Goal: Information Seeking & Learning: Learn about a topic

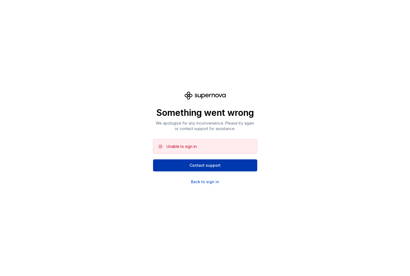
click at [165, 170] on button "Contact support" at bounding box center [205, 166] width 104 height 12
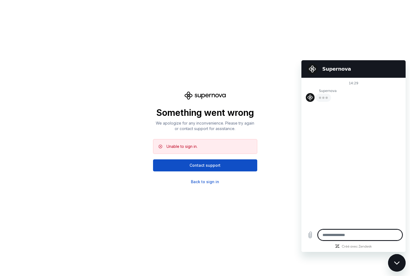
type textarea "*"
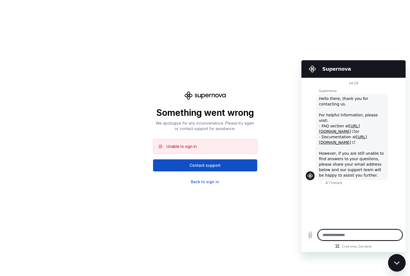
click at [148, 58] on div "Something went wrong We apologize for any inconvenience. Please try again or co…" at bounding box center [205, 138] width 410 height 276
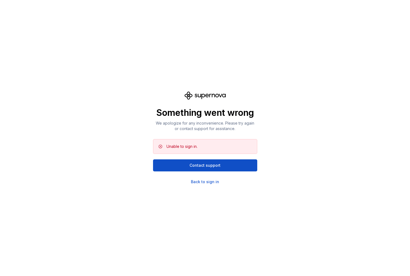
scroll to position [159, 0]
click at [102, 91] on div "Something went wrong We apologize for any inconvenience. Please try again or co…" at bounding box center [205, 138] width 410 height 276
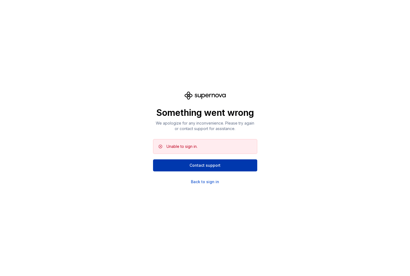
click at [182, 168] on button "Contact support" at bounding box center [205, 166] width 104 height 12
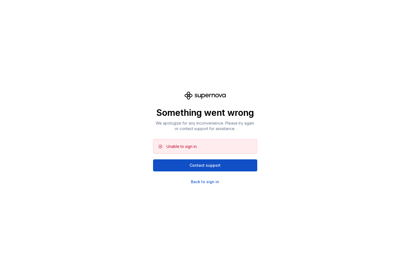
click at [195, 178] on div "Something went wrong We apologize for any inconvenience. Please try again or co…" at bounding box center [205, 138] width 104 height 93
click at [195, 185] on div "Something went wrong We apologize for any inconvenience. Please try again or co…" at bounding box center [205, 138] width 410 height 276
click at [197, 183] on div "Back to sign in" at bounding box center [205, 181] width 28 height 5
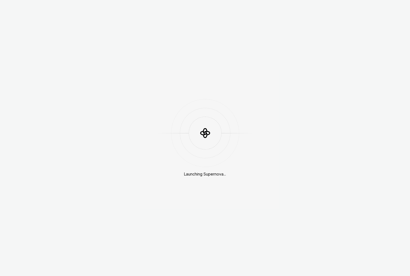
scroll to position [145, 0]
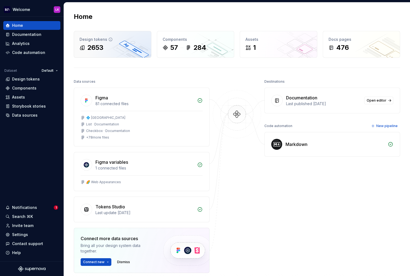
click at [102, 47] on div "2653" at bounding box center [95, 47] width 16 height 9
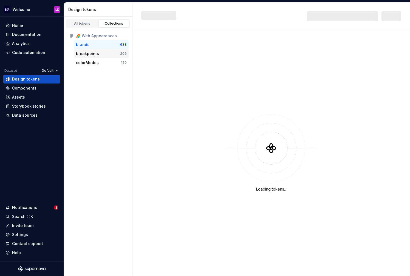
click at [92, 53] on div "breakpoints" at bounding box center [87, 53] width 23 height 5
click at [93, 44] on div "brands" at bounding box center [98, 44] width 44 height 5
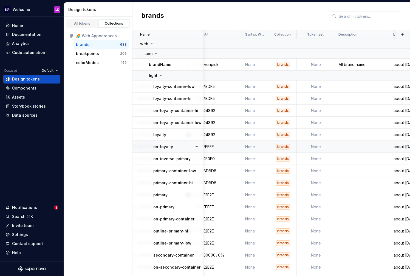
scroll to position [0, 340]
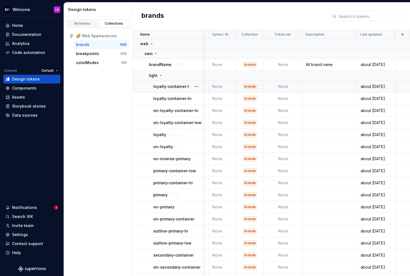
click at [250, 85] on div "brands" at bounding box center [250, 86] width 14 height 5
click at [250, 98] on div "brands" at bounding box center [250, 98] width 14 height 5
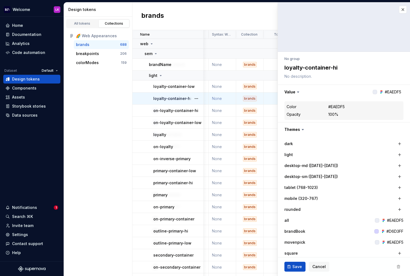
scroll to position [0, 340]
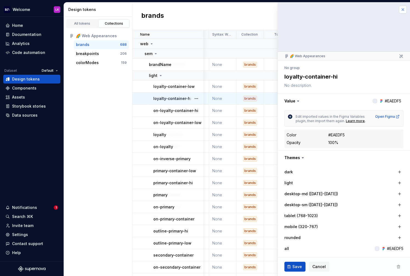
click at [404, 10] on button "button" at bounding box center [403, 10] width 8 height 8
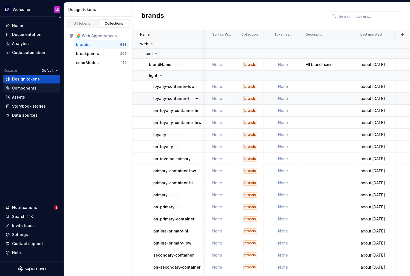
click at [31, 89] on div "Components" at bounding box center [24, 88] width 24 height 5
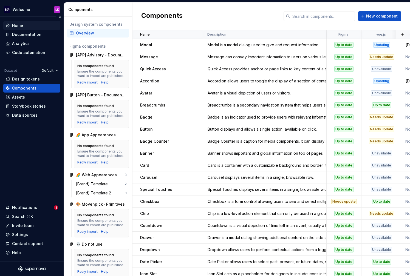
click at [23, 24] on div "Home" at bounding box center [31, 25] width 53 height 5
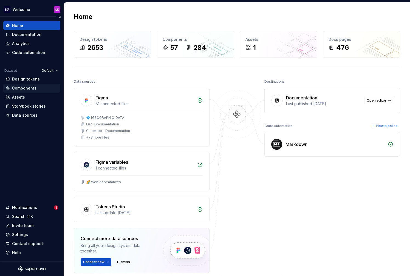
click at [24, 84] on div "Components" at bounding box center [31, 88] width 57 height 9
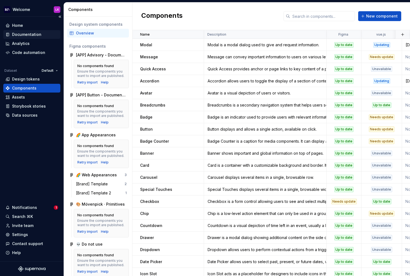
click at [29, 34] on div "Documentation" at bounding box center [26, 34] width 29 height 5
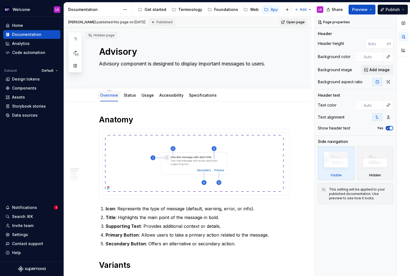
type textarea "*"
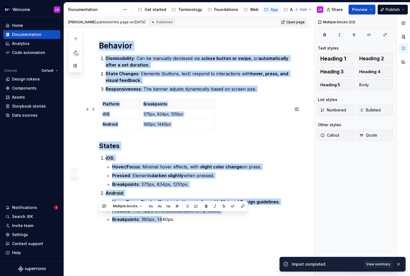
scroll to position [1102, 0]
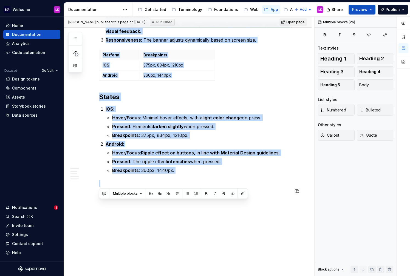
drag, startPoint x: 100, startPoint y: 80, endPoint x: 182, endPoint y: 189, distance: 136.7
copy div "Anatomy Icon : Represents the type of message (default, warning, error, or info…"
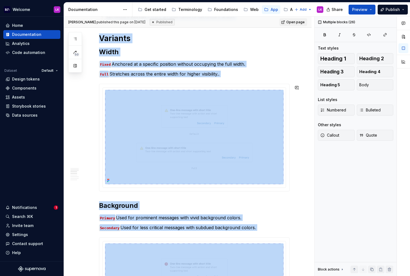
scroll to position [0, 0]
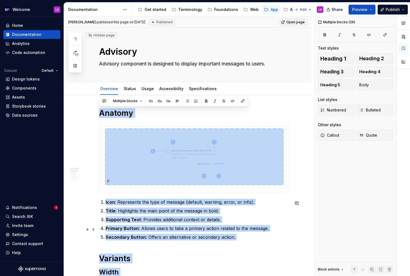
click at [156, 225] on ol "Icon : Represents the type of message (default, warning, error, or info). Title…" at bounding box center [198, 220] width 184 height 42
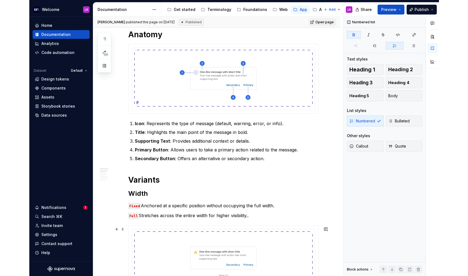
scroll to position [94, 0]
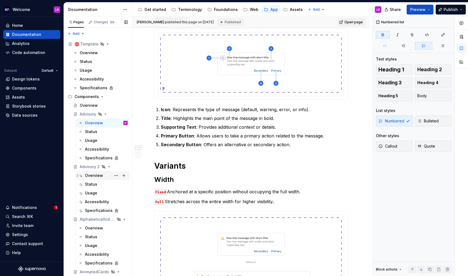
click at [91, 176] on div "Overview" at bounding box center [94, 175] width 18 height 5
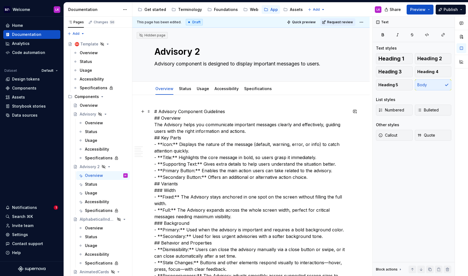
click at [98, 122] on div "Overview" at bounding box center [94, 122] width 18 height 5
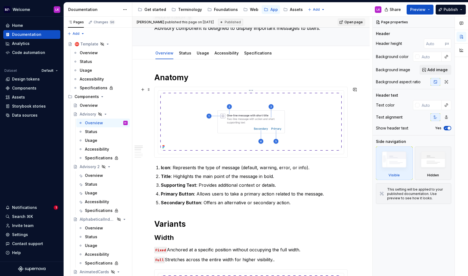
scroll to position [42, 0]
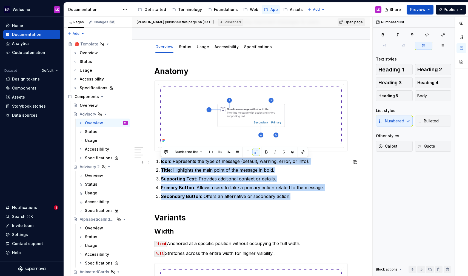
drag, startPoint x: 291, startPoint y: 200, endPoint x: 154, endPoint y: 160, distance: 143.1
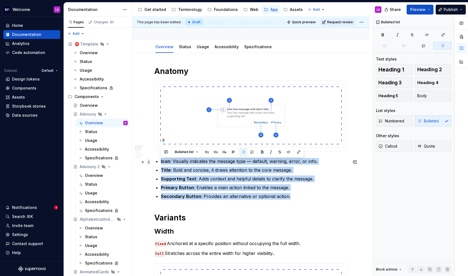
drag, startPoint x: 292, startPoint y: 199, endPoint x: 150, endPoint y: 159, distance: 147.3
click at [252, 153] on button "button" at bounding box center [253, 152] width 8 height 8
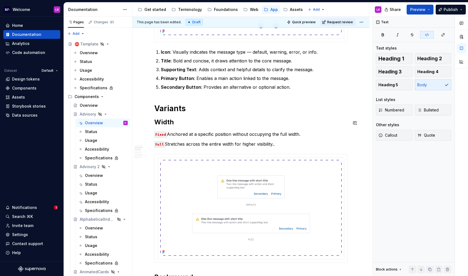
scroll to position [161, 0]
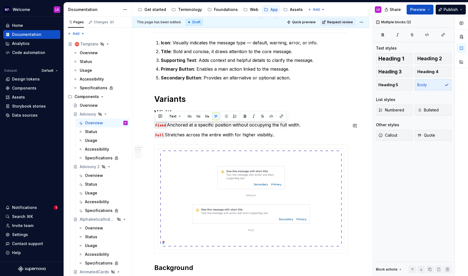
drag, startPoint x: 278, startPoint y: 137, endPoint x: 148, endPoint y: 120, distance: 131.1
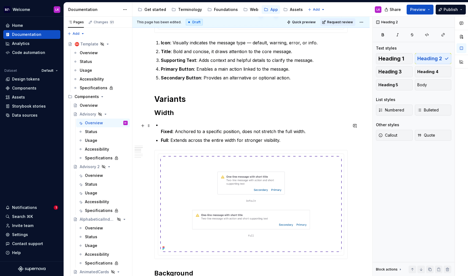
click at [161, 132] on strong "Fixed" at bounding box center [167, 131] width 12 height 5
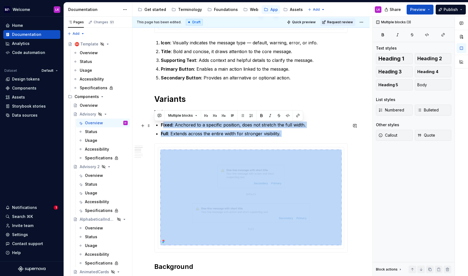
drag, startPoint x: 300, startPoint y: 139, endPoint x: 163, endPoint y: 127, distance: 137.4
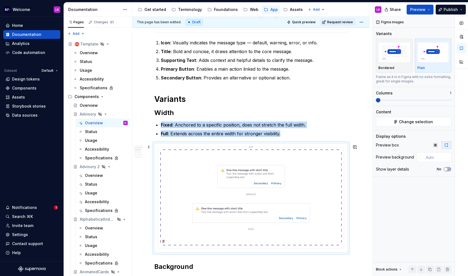
click at [297, 151] on img at bounding box center [251, 198] width 182 height 96
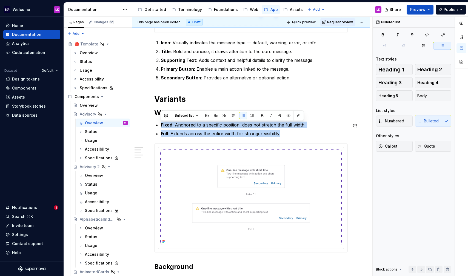
drag, startPoint x: 286, startPoint y: 137, endPoint x: 153, endPoint y: 122, distance: 134.5
click at [244, 115] on button "button" at bounding box center [244, 116] width 8 height 8
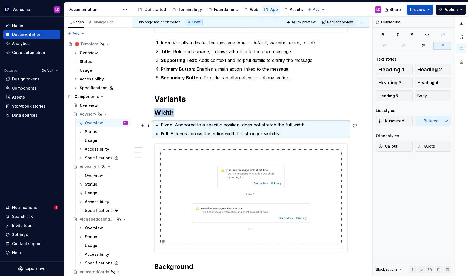
click at [286, 128] on p "Fixed : Anchored to a specific position, does not stretch the full width." at bounding box center [254, 125] width 187 height 7
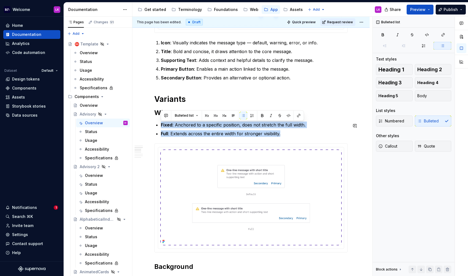
drag, startPoint x: 286, startPoint y: 135, endPoint x: 144, endPoint y: 121, distance: 142.2
click at [243, 114] on button "button" at bounding box center [244, 116] width 8 height 8
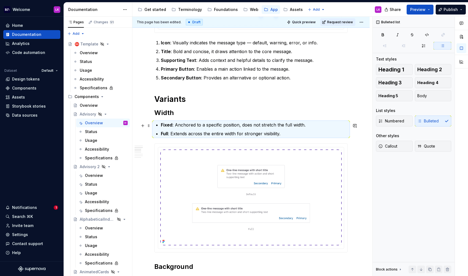
click at [163, 126] on strong "Fixed" at bounding box center [167, 124] width 12 height 5
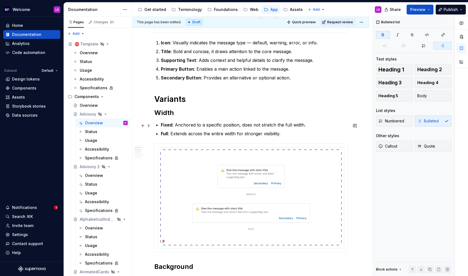
click at [161, 126] on strong "Fixed" at bounding box center [167, 124] width 12 height 5
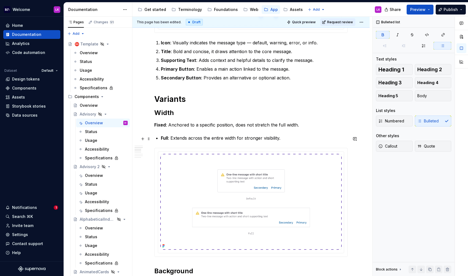
click at [161, 139] on strong "Full" at bounding box center [164, 137] width 7 height 5
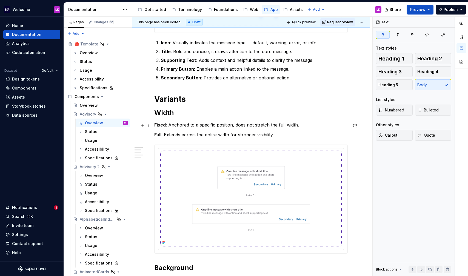
click at [157, 124] on strong "Fixed" at bounding box center [160, 124] width 12 height 5
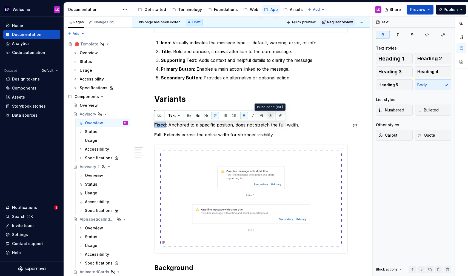
click at [269, 118] on button "button" at bounding box center [271, 116] width 8 height 8
click at [158, 134] on strong "Full" at bounding box center [157, 134] width 7 height 5
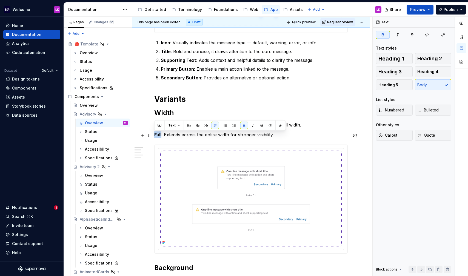
click at [158, 134] on strong "Full" at bounding box center [157, 134] width 7 height 5
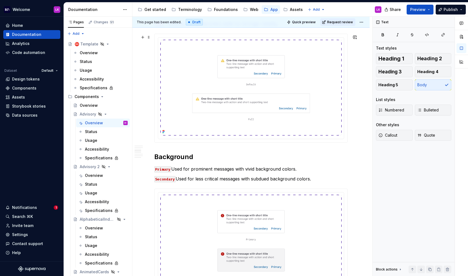
scroll to position [276, 0]
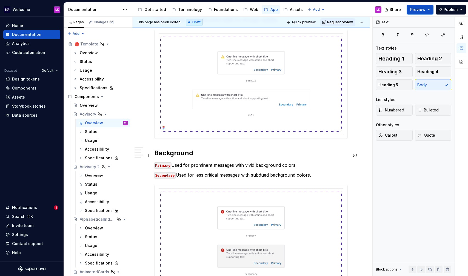
type textarea "*"
drag, startPoint x: 319, startPoint y: 177, endPoint x: 150, endPoint y: 167, distance: 169.0
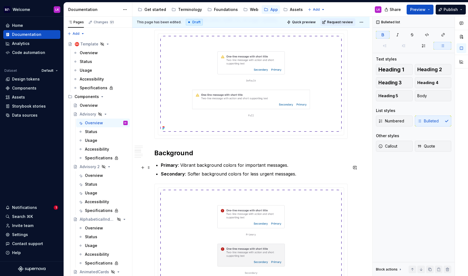
click at [162, 165] on strong "Primary" at bounding box center [169, 165] width 17 height 5
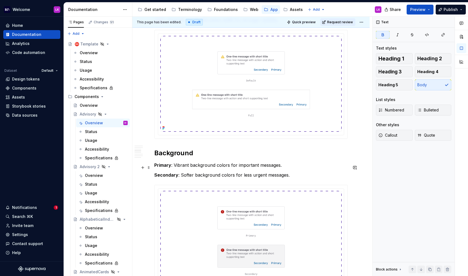
click at [162, 166] on strong "Primary" at bounding box center [162, 165] width 17 height 5
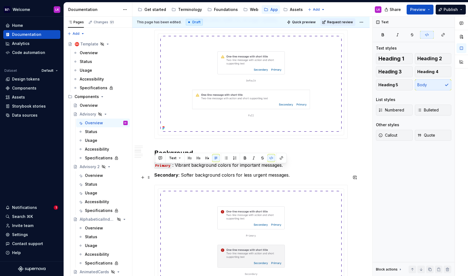
click at [165, 177] on strong "Secondary" at bounding box center [166, 175] width 24 height 5
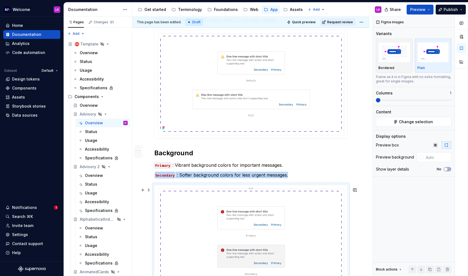
click at [197, 193] on img at bounding box center [251, 241] width 182 height 100
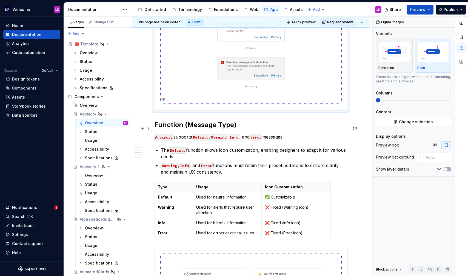
scroll to position [511, 0]
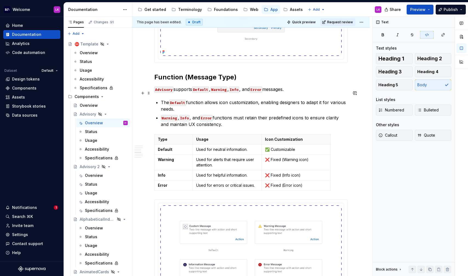
click at [200, 93] on code "Default" at bounding box center [200, 90] width 17 height 6
click at [197, 108] on p "The Default function allows icon customization, enabling designers to adapt it …" at bounding box center [254, 105] width 187 height 13
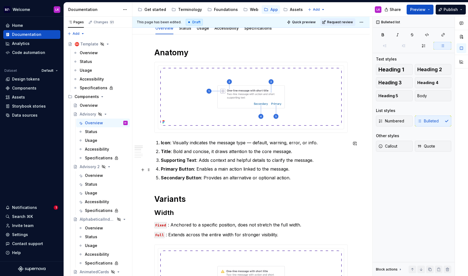
scroll to position [106, 0]
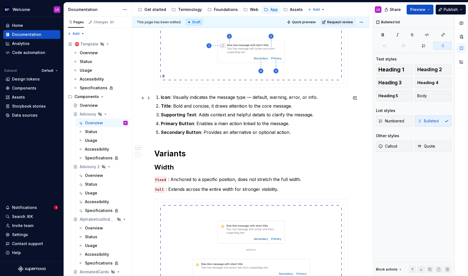
click at [261, 96] on p "Icon : Visually indicates the message type — default, warning, error, or info." at bounding box center [254, 97] width 187 height 7
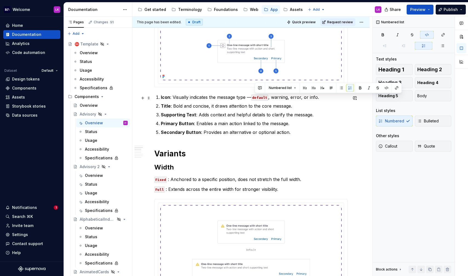
click at [278, 97] on p "Icon : Visually indicates the message type — default , warning, error, or info." at bounding box center [254, 97] width 187 height 7
click at [297, 97] on p "Icon : Visually indicates the message type — default , warning , error, or info." at bounding box center [254, 97] width 187 height 7
click at [317, 97] on p "Icon : Visually indicates the message type — default , warning , error , or inf…" at bounding box center [254, 97] width 187 height 7
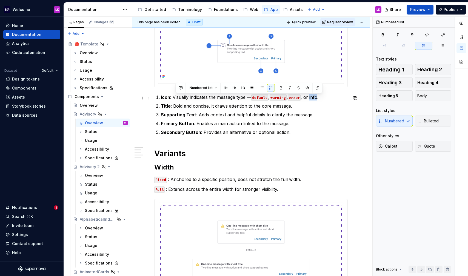
click at [317, 97] on p "Icon : Visually indicates the message type — default , warning , error , or inf…" at bounding box center [254, 97] width 187 height 7
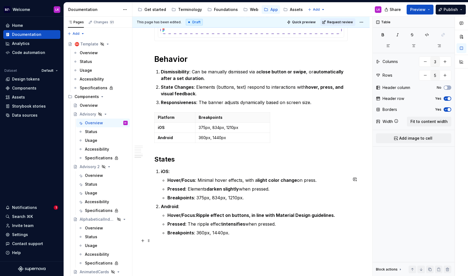
scroll to position [0, 0]
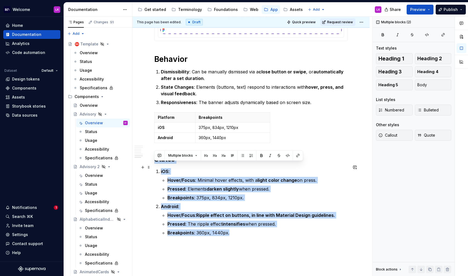
drag, startPoint x: 234, startPoint y: 243, endPoint x: 153, endPoint y: 164, distance: 112.9
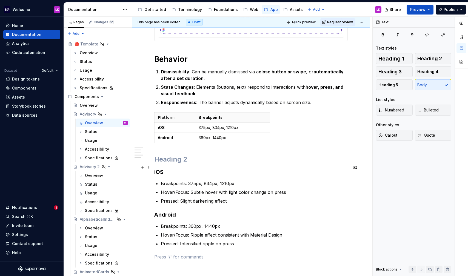
click at [170, 164] on h2 at bounding box center [251, 159] width 194 height 9
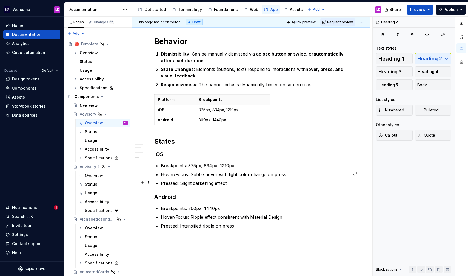
scroll to position [1051, 0]
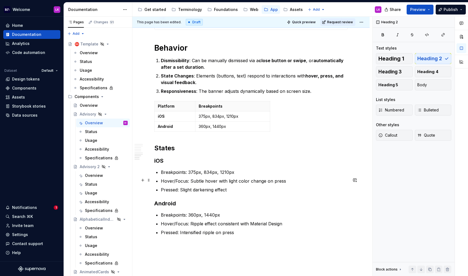
click at [180, 176] on p "Breakpoints: 375px, 834px, 1210px" at bounding box center [254, 172] width 187 height 7
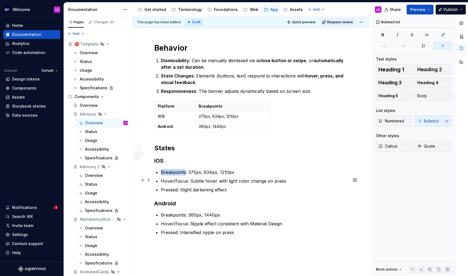
click at [180, 176] on p "Breakpoints: 375px, 834px, 1210px" at bounding box center [254, 172] width 187 height 7
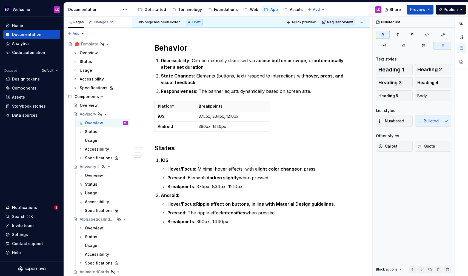
click at [177, 216] on strong "Pressed" at bounding box center [177, 212] width 18 height 5
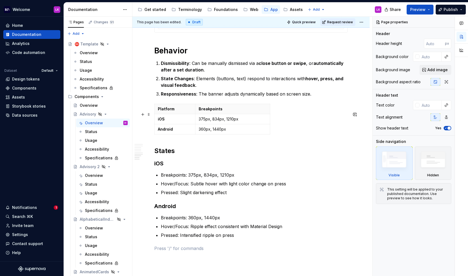
scroll to position [1045, 0]
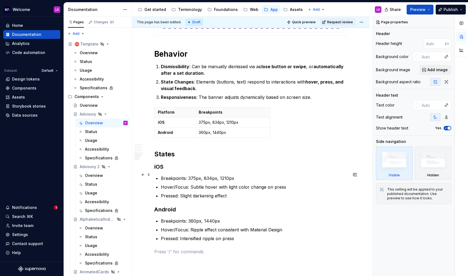
click at [159, 170] on strong "iOS" at bounding box center [158, 167] width 9 height 7
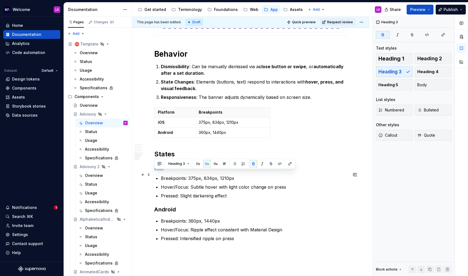
click at [159, 170] on strong "iOS" at bounding box center [158, 167] width 9 height 7
click at [198, 166] on button "button" at bounding box center [198, 164] width 8 height 8
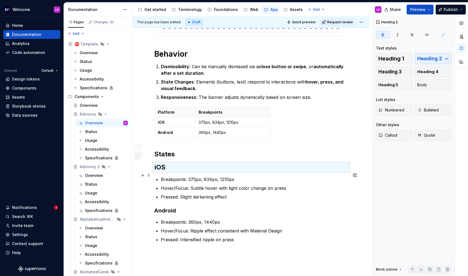
click at [163, 171] on strong "iOS" at bounding box center [159, 167] width 11 height 8
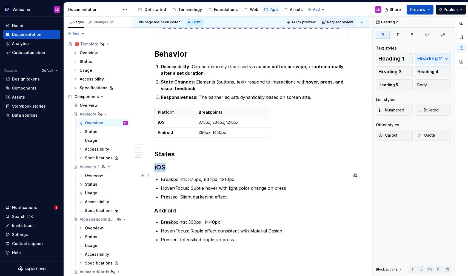
click at [163, 171] on strong "iOS" at bounding box center [159, 167] width 11 height 8
click at [215, 165] on button "button" at bounding box center [216, 164] width 8 height 8
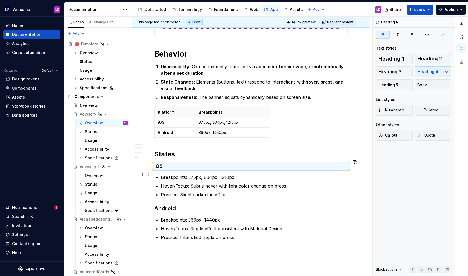
click at [159, 169] on strong "iOS" at bounding box center [158, 166] width 8 height 6
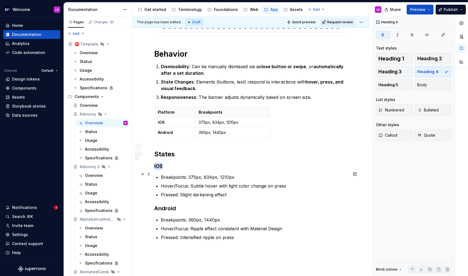
click at [159, 169] on strong "iOS" at bounding box center [158, 166] width 8 height 6
click at [168, 212] on strong "Android" at bounding box center [165, 208] width 22 height 7
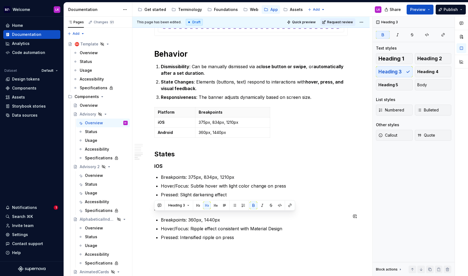
click at [217, 210] on div "Heading 3" at bounding box center [224, 206] width 141 height 10
click at [217, 208] on button "button" at bounding box center [216, 206] width 8 height 8
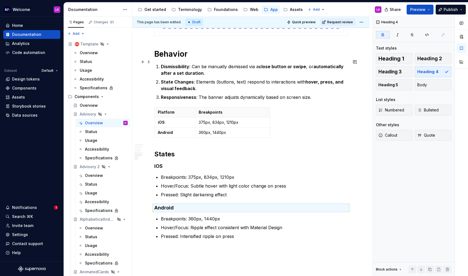
click at [195, 59] on h1 "Behavior" at bounding box center [251, 54] width 194 height 10
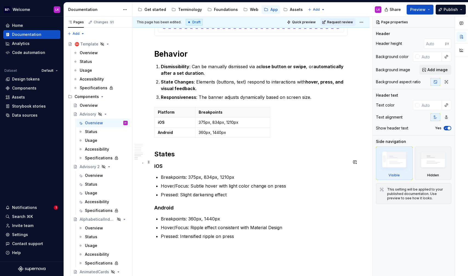
scroll to position [1050, 0]
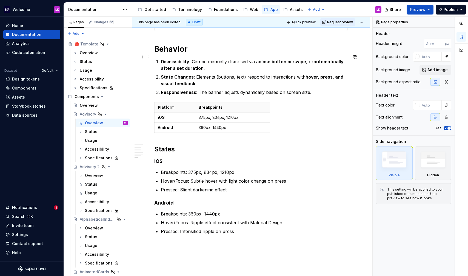
click at [199, 54] on h1 "Behavior" at bounding box center [251, 49] width 194 height 10
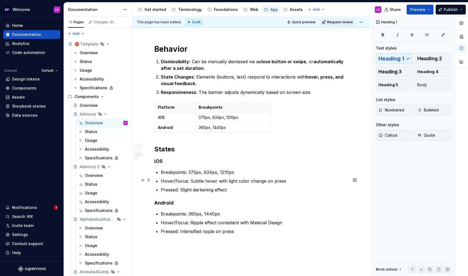
click at [207, 176] on p "Breakpoints: 375px, 834px, 1210px" at bounding box center [254, 172] width 187 height 7
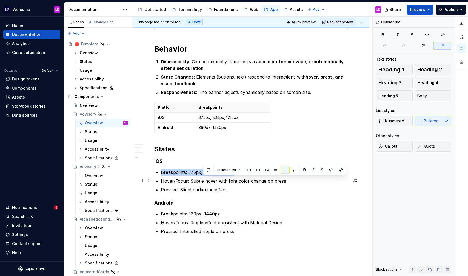
click at [207, 176] on p "Breakpoints: 375px, 834px, 1210px" at bounding box center [254, 172] width 187 height 7
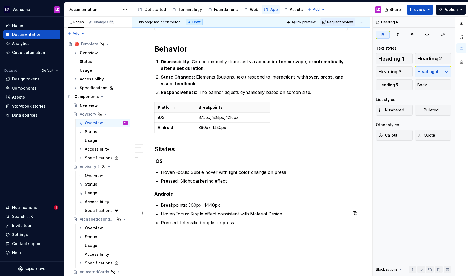
click at [179, 209] on p "Breakpoints: 360px, 1440px" at bounding box center [254, 205] width 187 height 7
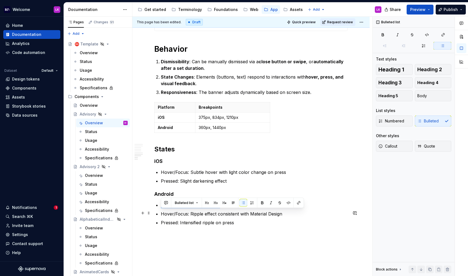
click at [179, 209] on p "Breakpoints: 360px, 1440px" at bounding box center [254, 205] width 187 height 7
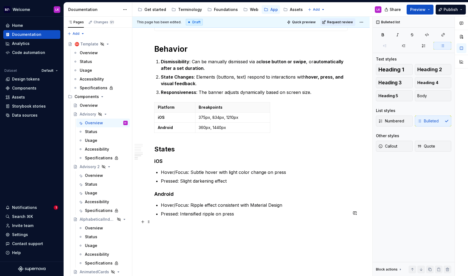
click at [238, 218] on p "Pressed: Intensified ripple on press" at bounding box center [254, 214] width 187 height 7
click at [166, 154] on h2 "States" at bounding box center [251, 149] width 194 height 9
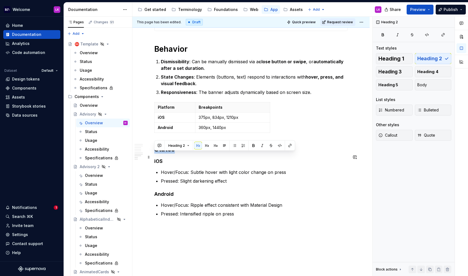
click at [166, 154] on h2 "States" at bounding box center [251, 149] width 194 height 9
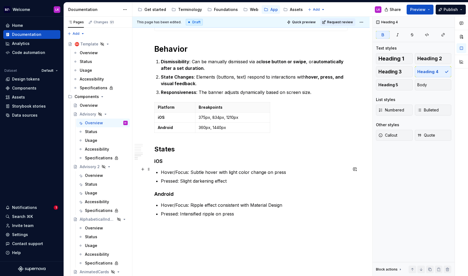
click at [162, 164] on strong "iOS" at bounding box center [158, 162] width 8 height 6
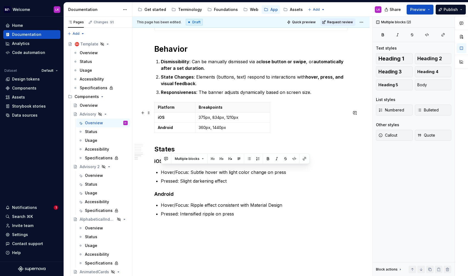
click at [160, 135] on div "Platform Breakpoints iOS 375px, 834px, 1210px Android 360px, 1440px" at bounding box center [251, 118] width 194 height 33
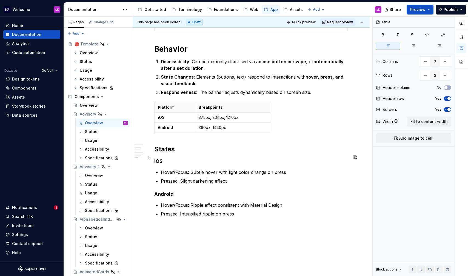
click at [164, 154] on h2 "States" at bounding box center [251, 149] width 194 height 9
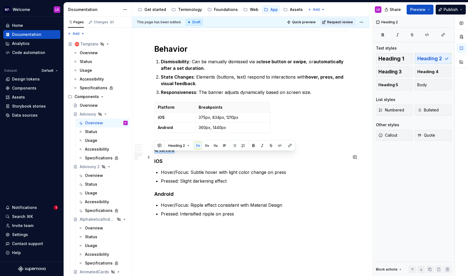
click at [164, 154] on h2 "States" at bounding box center [251, 149] width 194 height 9
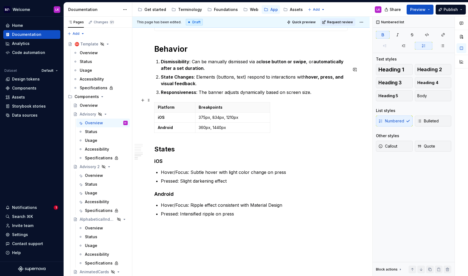
click at [186, 95] on strong "Responsiveness" at bounding box center [178, 92] width 35 height 5
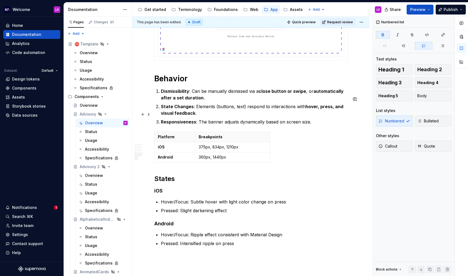
scroll to position [1016, 0]
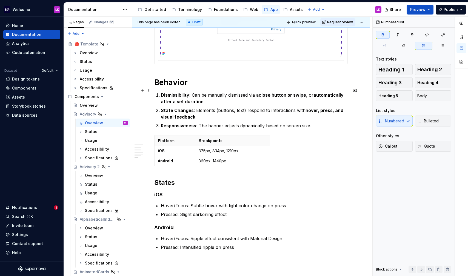
click at [191, 87] on h1 "Behavior" at bounding box center [251, 83] width 194 height 10
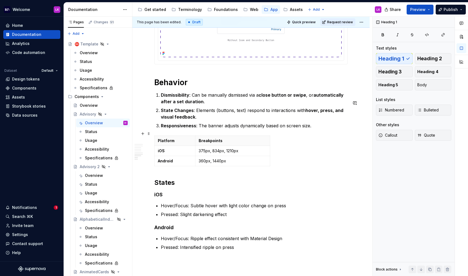
click at [317, 129] on p "Responsiveness : The banner adjusts dynamically based on screen size." at bounding box center [254, 126] width 187 height 7
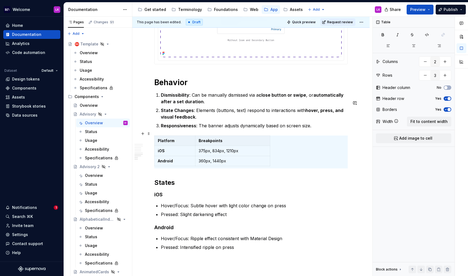
click at [325, 129] on p "Responsiveness : The banner adjusts dynamically based on screen size." at bounding box center [254, 126] width 187 height 7
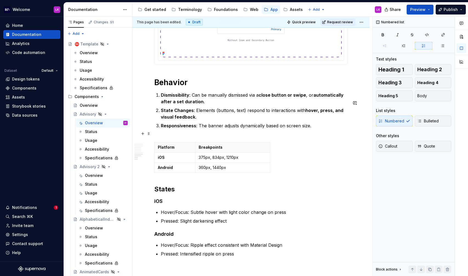
click at [318, 134] on p "Responsiveness : The banner adjusts dynamically based on screen size." at bounding box center [254, 129] width 187 height 13
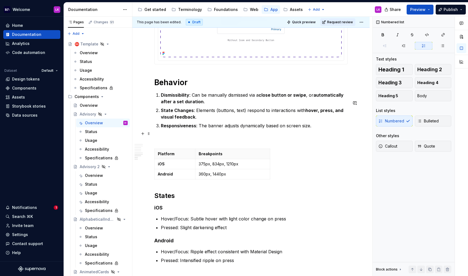
click at [169, 142] on p "Responsiveness : The banner adjusts dynamically based on screen size." at bounding box center [254, 133] width 187 height 20
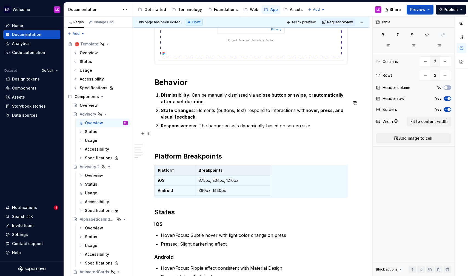
click at [166, 142] on p "Responsiveness : The banner adjusts dynamically based on screen size." at bounding box center [254, 133] width 187 height 20
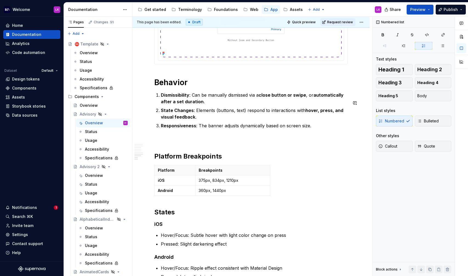
click at [166, 142] on p "Responsiveness : The banner adjusts dynamically based on screen size." at bounding box center [254, 133] width 187 height 20
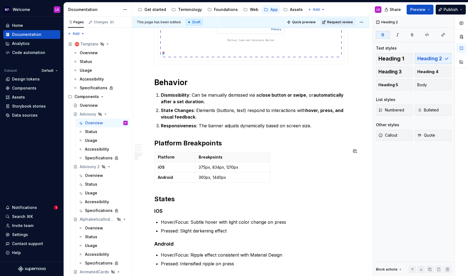
click at [173, 147] on strong "Platform Breakpoints" at bounding box center [188, 143] width 68 height 8
click at [177, 87] on h1 "Behavior" at bounding box center [251, 83] width 194 height 10
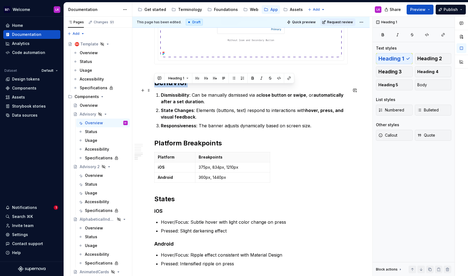
click at [177, 87] on h1 "Behavior" at bounding box center [251, 83] width 194 height 10
click at [160, 204] on h2 "States" at bounding box center [251, 199] width 194 height 9
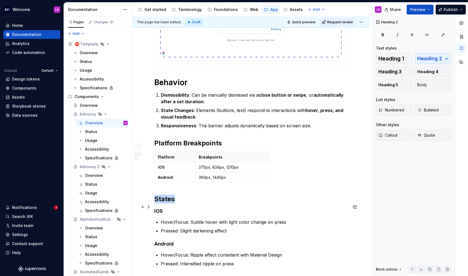
click at [160, 204] on h2 "States" at bounding box center [251, 199] width 194 height 9
click at [189, 204] on h2 "States" at bounding box center [251, 199] width 194 height 9
click at [201, 87] on h1 "Behavior" at bounding box center [251, 83] width 194 height 10
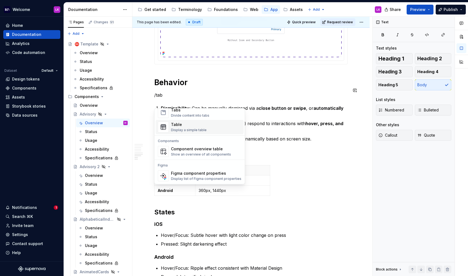
scroll to position [0, 0]
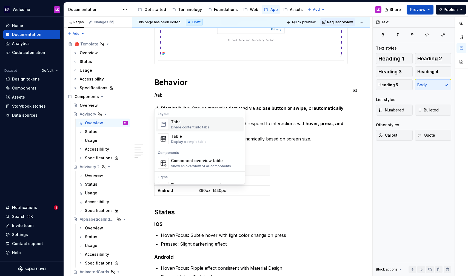
click at [197, 128] on div "Divide content into tabs" at bounding box center [190, 127] width 38 height 4
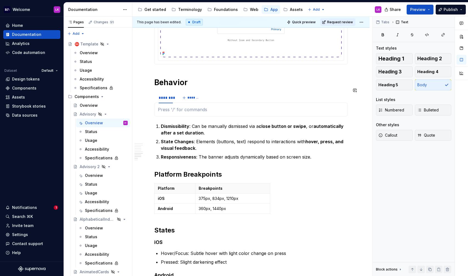
type textarea "*"
click at [165, 101] on div "********" at bounding box center [166, 97] width 14 height 5
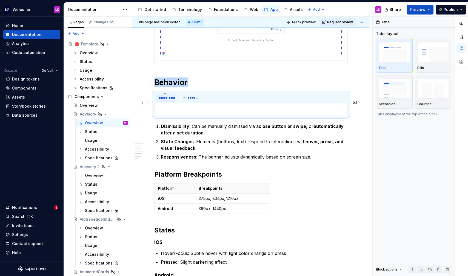
click at [165, 101] on div "********" at bounding box center [166, 97] width 14 height 5
click at [168, 129] on strong "Dismissibility" at bounding box center [175, 126] width 29 height 5
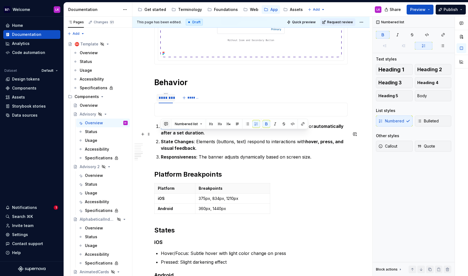
copy strong "Dismissibility"
click at [165, 101] on div "********" at bounding box center [166, 97] width 14 height 5
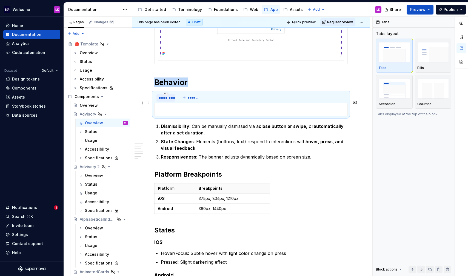
click at [165, 101] on div "********" at bounding box center [166, 97] width 14 height 5
type input "**********"
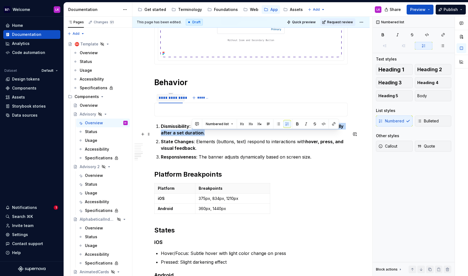
drag, startPoint x: 193, startPoint y: 134, endPoint x: 210, endPoint y: 140, distance: 18.9
click at [210, 136] on p "Dismissibility : Can be manually dismissed via a close button or swipe , or aut…" at bounding box center [254, 129] width 187 height 13
copy p "Can be manually dismissed via a close button or swipe , or automatically after …"
click at [175, 113] on p at bounding box center [251, 109] width 187 height 7
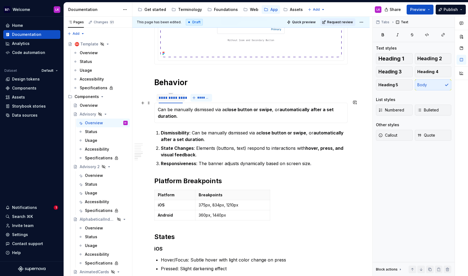
click at [202, 100] on span "*******" at bounding box center [203, 98] width 12 height 4
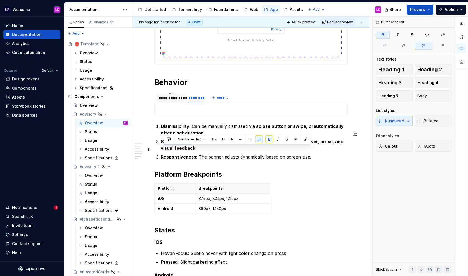
drag, startPoint x: 190, startPoint y: 150, endPoint x: 163, endPoint y: 150, distance: 26.9
click at [163, 145] on strong "State Changes" at bounding box center [177, 141] width 33 height 5
copy strong "State"
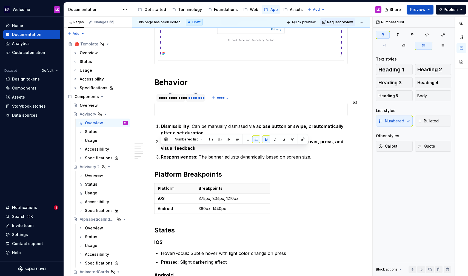
click at [195, 101] on div "********" at bounding box center [195, 97] width 14 height 5
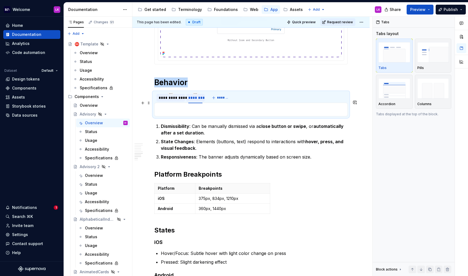
click at [195, 101] on div "********" at bounding box center [195, 97] width 14 height 5
type input "*****"
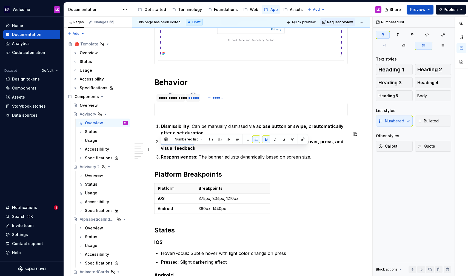
drag, startPoint x: 191, startPoint y: 151, endPoint x: 162, endPoint y: 150, distance: 29.4
click at [162, 145] on strong "State Changes" at bounding box center [177, 141] width 33 height 5
copy strong "State Changes"
click at [193, 102] on div "*****" at bounding box center [193, 98] width 14 height 9
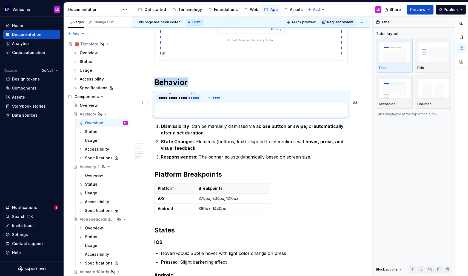
click at [193, 102] on div "*****" at bounding box center [193, 98] width 14 height 9
type input "**********"
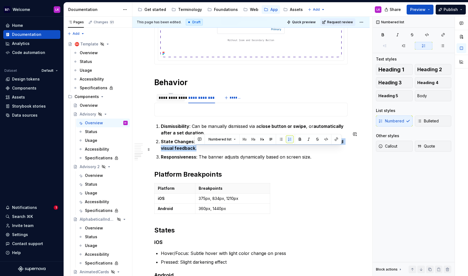
drag, startPoint x: 195, startPoint y: 149, endPoint x: 199, endPoint y: 158, distance: 9.6
click at [199, 152] on p "State Changes : Elements (buttons, text) respond to interactions with hover, pr…" at bounding box center [254, 145] width 187 height 13
copy p "Elements (buttons, text) respond to interactions with hover, press, and visual …"
click at [182, 113] on p at bounding box center [251, 109] width 187 height 7
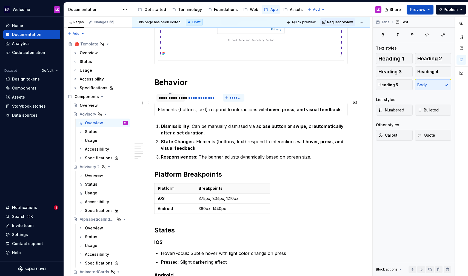
click at [238, 102] on button "*******" at bounding box center [234, 98] width 22 height 8
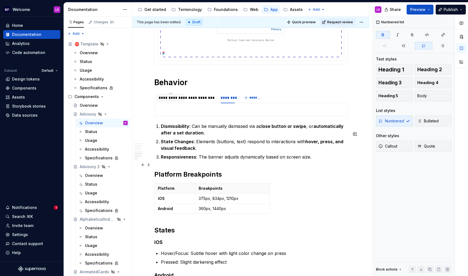
click at [168, 160] on strong "Responsiveness" at bounding box center [178, 156] width 35 height 5
copy strong "Responsiveness"
click at [224, 101] on div "********" at bounding box center [228, 97] width 14 height 5
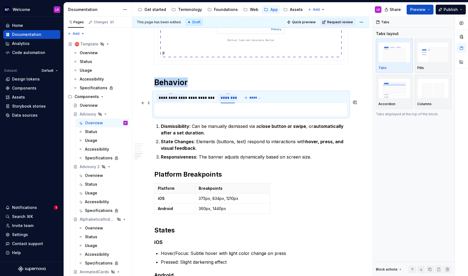
click at [224, 101] on div "********" at bounding box center [228, 97] width 14 height 5
type input "**********"
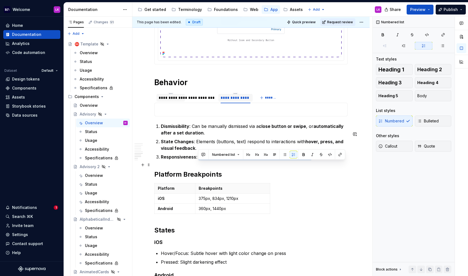
drag, startPoint x: 199, startPoint y: 164, endPoint x: 331, endPoint y: 162, distance: 132.5
click at [331, 160] on p "Responsiveness : The banner adjusts dynamically based on screen size." at bounding box center [254, 157] width 187 height 7
copy p "The banner adjusts dynamically based on screen size."
click at [183, 113] on p at bounding box center [251, 109] width 187 height 7
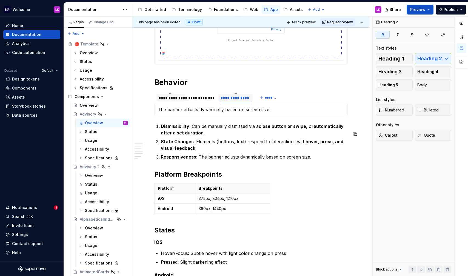
click at [269, 178] on h2 "Platform Breakpoints" at bounding box center [251, 174] width 194 height 9
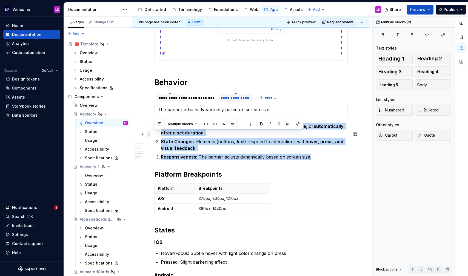
drag, startPoint x: 319, startPoint y: 168, endPoint x: 149, endPoint y: 132, distance: 174.1
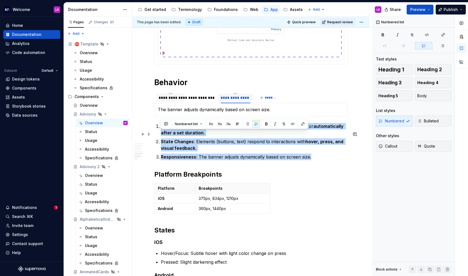
drag, startPoint x: 324, startPoint y: 163, endPoint x: 156, endPoint y: 132, distance: 171.2
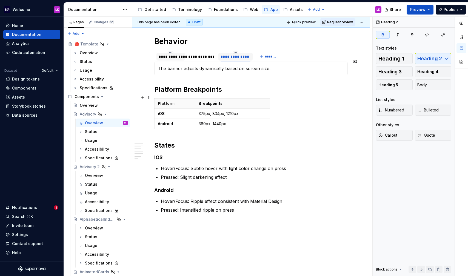
scroll to position [1068, 0]
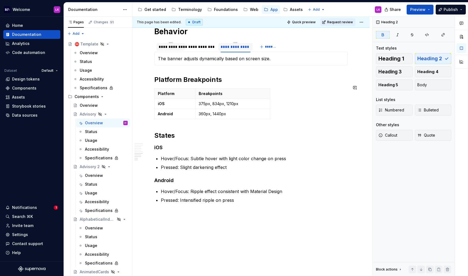
click at [162, 84] on strong "Platform Breakpoints" at bounding box center [188, 80] width 68 height 8
click at [160, 36] on h1 "Behavior" at bounding box center [251, 32] width 194 height 10
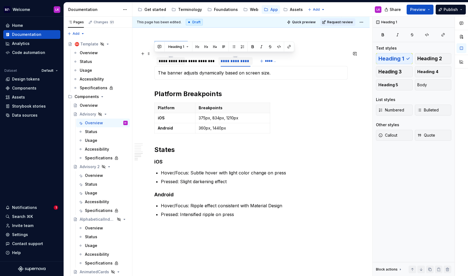
scroll to position [1042, 0]
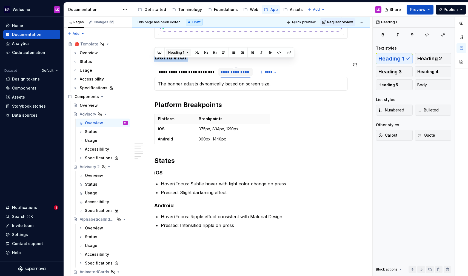
click at [175, 54] on span "Heading 1" at bounding box center [176, 52] width 16 height 4
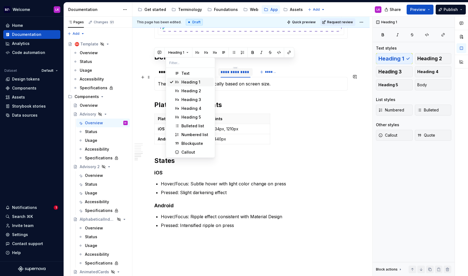
click at [179, 81] on span "Heading 1" at bounding box center [190, 82] width 47 height 9
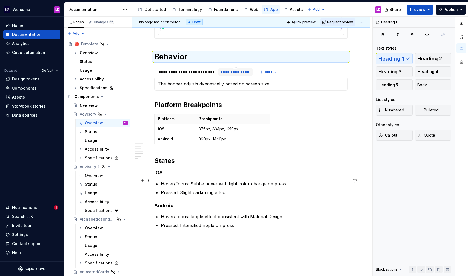
click at [158, 176] on strong "iOS" at bounding box center [158, 173] width 8 height 6
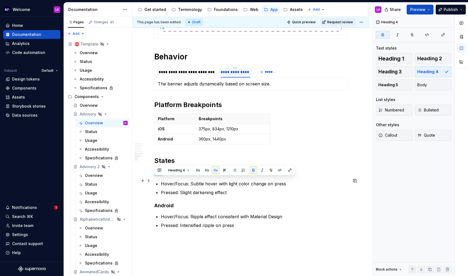
click at [158, 176] on strong "iOS" at bounding box center [158, 173] width 8 height 6
click at [204, 172] on button "button" at bounding box center [207, 171] width 8 height 8
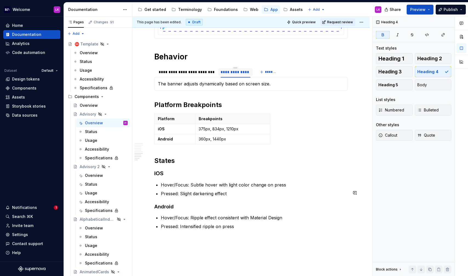
click at [204, 205] on button "button" at bounding box center [207, 205] width 8 height 8
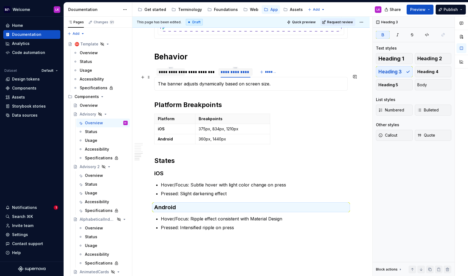
click at [168, 75] on div "**********" at bounding box center [171, 71] width 24 height 5
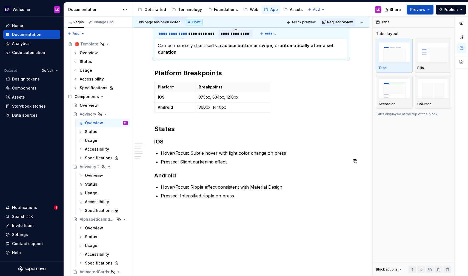
scroll to position [1082, 0]
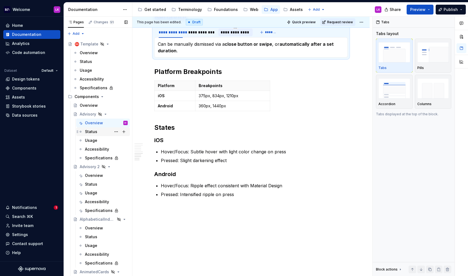
click at [106, 132] on div "Status" at bounding box center [106, 132] width 43 height 8
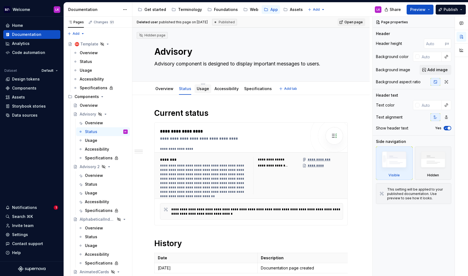
click at [205, 92] on div "Usage" at bounding box center [203, 89] width 12 height 7
click at [222, 89] on link "Accessibility" at bounding box center [227, 88] width 24 height 5
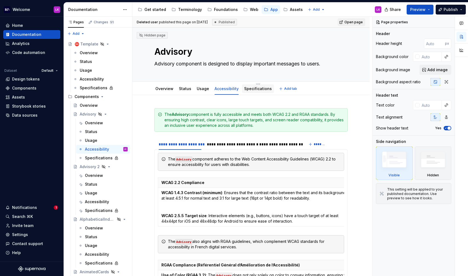
click at [254, 90] on link "Specifications" at bounding box center [258, 88] width 28 height 5
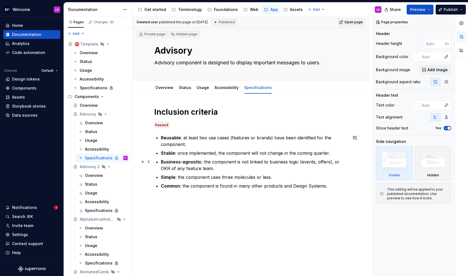
scroll to position [1, 0]
click at [115, 166] on button "Page tree" at bounding box center [116, 167] width 8 height 8
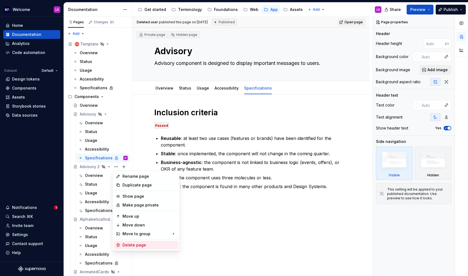
click at [136, 246] on div "Delete page" at bounding box center [150, 245] width 54 height 5
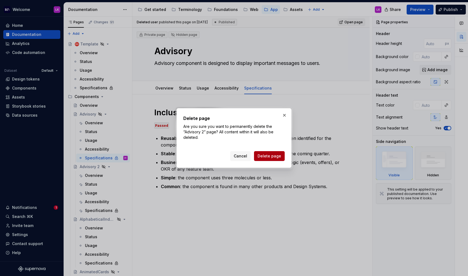
click at [271, 157] on span "Delete page" at bounding box center [270, 156] width 24 height 5
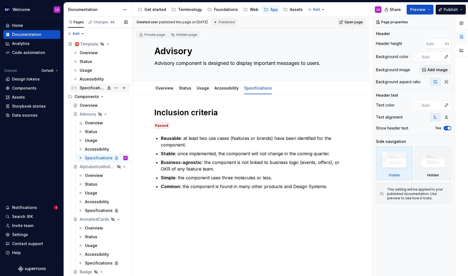
click at [89, 87] on div "Specifications" at bounding box center [93, 87] width 26 height 5
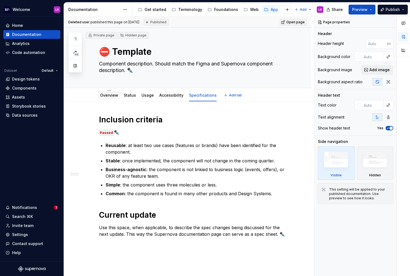
click at [103, 98] on div "Overview" at bounding box center [109, 95] width 18 height 7
click at [29, 37] on div "Documentation" at bounding box center [26, 34] width 29 height 5
click at [78, 36] on button "button" at bounding box center [75, 39] width 10 height 10
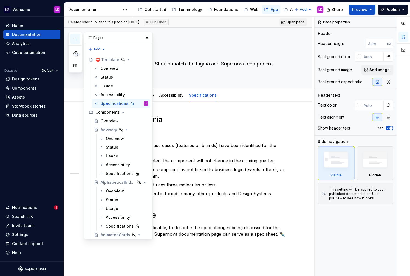
type textarea "*"
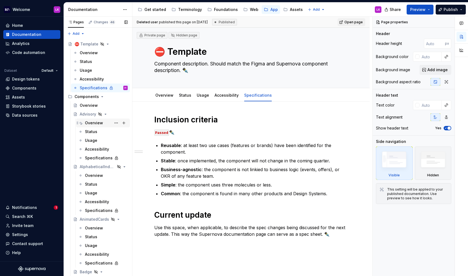
click at [106, 126] on div "Overview" at bounding box center [106, 123] width 43 height 8
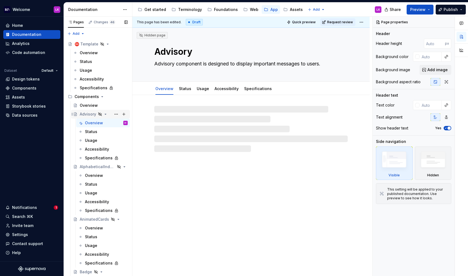
click at [107, 116] on icon "Page tree" at bounding box center [105, 114] width 4 height 4
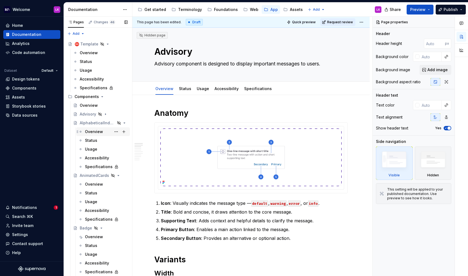
click at [103, 131] on div "Overview" at bounding box center [106, 132] width 43 height 8
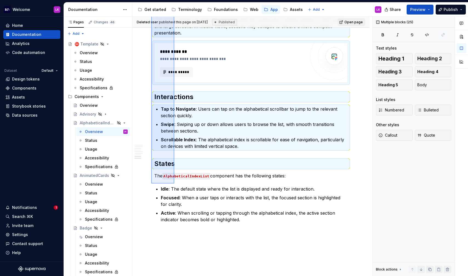
scroll to position [736, 0]
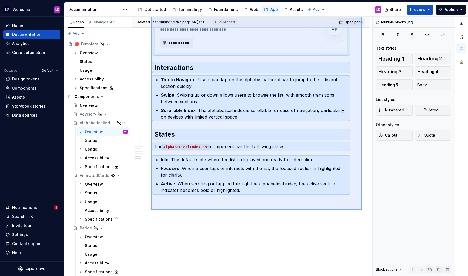
drag, startPoint x: 151, startPoint y: 105, endPoint x: 362, endPoint y: 210, distance: 235.6
click at [362, 210] on div "**********" at bounding box center [252, 147] width 240 height 260
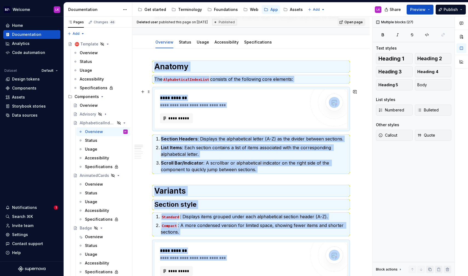
scroll to position [65, 0]
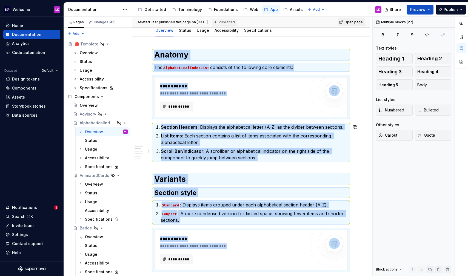
click at [215, 146] on ol "Section Headers : Displays the alphabetical letter (A-Z) as the divider between…" at bounding box center [254, 142] width 187 height 37
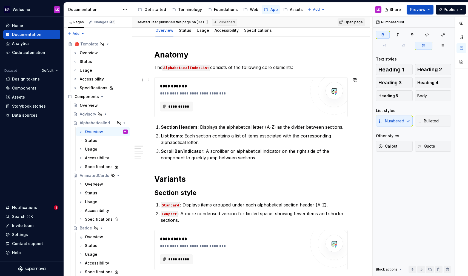
scroll to position [0, 0]
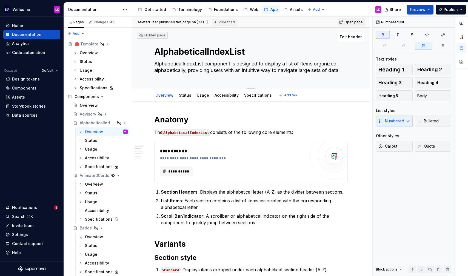
click at [185, 66] on textarea "AlphabeticalIndexList component is designed to display a list of items organize…" at bounding box center [250, 67] width 194 height 15
paste textarea "Index List organizes content alphabetically to help users quickly find specific…"
type textarea "*"
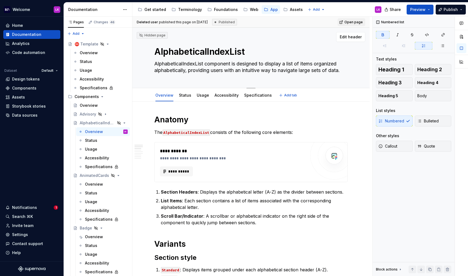
type textarea "Alphabetical Index List organizes content alphabetically to help users quickly …"
click at [171, 62] on textarea "Alphabetical Index List organizes content alphabetically to help users quickly …" at bounding box center [250, 67] width 194 height 15
type textarea "*"
type textarea "Alphabetical Index List organizes content alphabetically to help users quickly …"
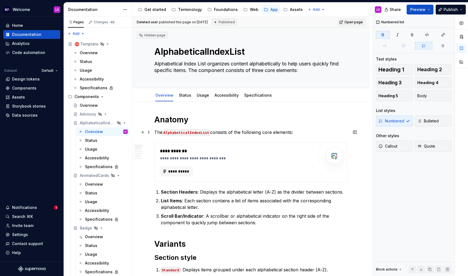
type textarea "*"
click at [164, 134] on code "AlphabeticalIndexList" at bounding box center [187, 133] width 48 height 6
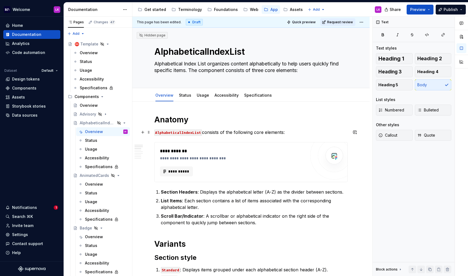
click at [284, 134] on p "AlphabeticalIndexList consists of the following core elements:" at bounding box center [251, 132] width 194 height 7
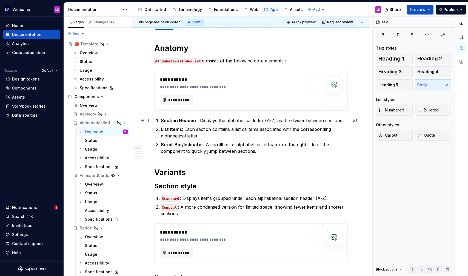
scroll to position [77, 0]
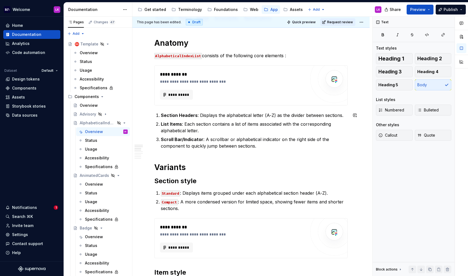
click at [204, 114] on p "Section Headers : Displays the alphabetical letter (A-Z) as the divider between…" at bounding box center [254, 115] width 187 height 7
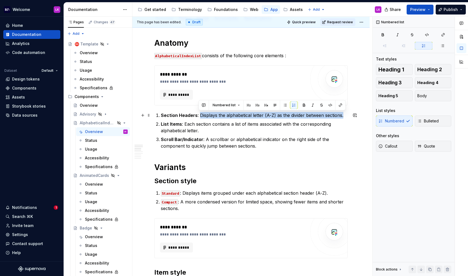
drag, startPoint x: 199, startPoint y: 114, endPoint x: 348, endPoint y: 117, distance: 149.2
click at [348, 117] on p "Section Headers : Displays the alphabetical letter (A-Z) as the divider between…" at bounding box center [254, 115] width 187 height 7
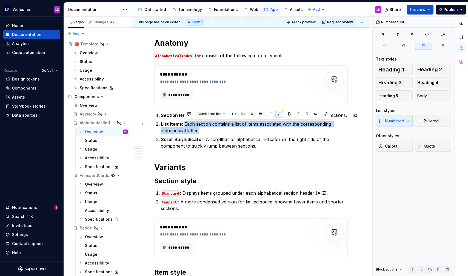
drag, startPoint x: 184, startPoint y: 123, endPoint x: 205, endPoint y: 128, distance: 22.1
click at [205, 128] on p "List Items : Each section contains a list of items associated with the correspo…" at bounding box center [254, 127] width 187 height 13
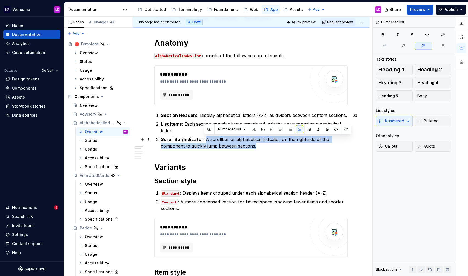
drag, startPoint x: 205, startPoint y: 139, endPoint x: 268, endPoint y: 144, distance: 63.0
click at [268, 144] on p "Scroll Bar/Indicator : A scrollbar or alphabetical indicator on the right side …" at bounding box center [254, 142] width 187 height 13
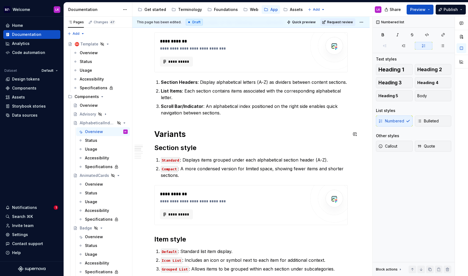
scroll to position [122, 0]
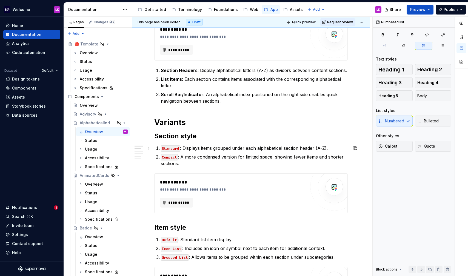
click at [161, 147] on code "Standard" at bounding box center [170, 149] width 19 height 6
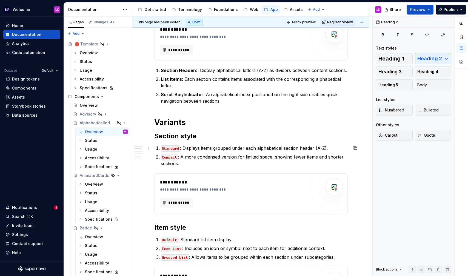
click at [161, 148] on code "Standard" at bounding box center [170, 149] width 19 height 6
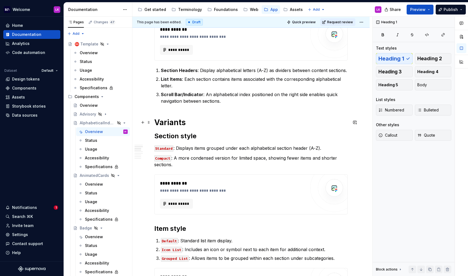
click at [162, 124] on h1 "Variants" at bounding box center [251, 123] width 194 height 10
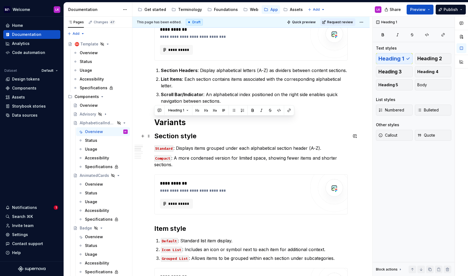
click at [166, 139] on h2 "Section style" at bounding box center [251, 136] width 194 height 9
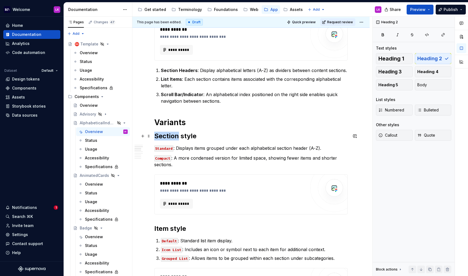
click at [166, 139] on h2 "Section style" at bounding box center [251, 136] width 194 height 9
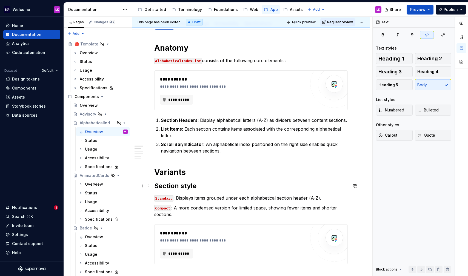
scroll to position [33, 0]
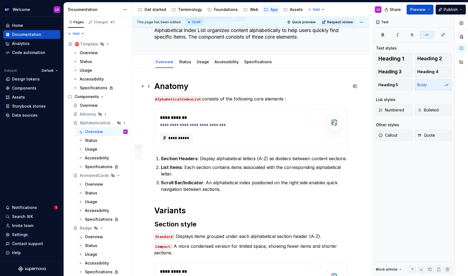
click at [171, 88] on h1 "Anatomy" at bounding box center [251, 86] width 194 height 10
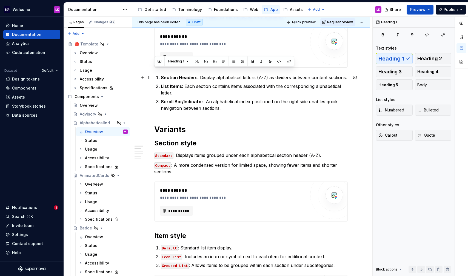
scroll to position [157, 0]
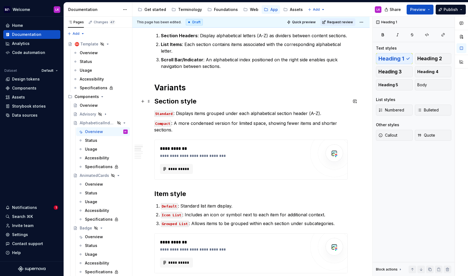
click at [163, 103] on h2 "Section style" at bounding box center [251, 101] width 194 height 9
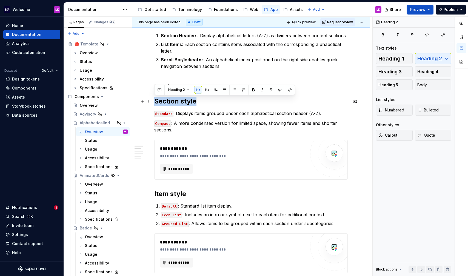
click at [163, 103] on h2 "Section style" at bounding box center [251, 101] width 194 height 9
click at [173, 125] on p "Compact : A more condensed version for limited space, showing fewer items and s…" at bounding box center [251, 126] width 194 height 13
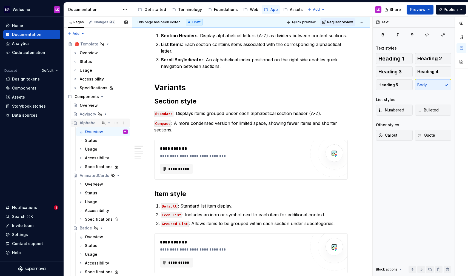
click at [109, 123] on icon "Page tree" at bounding box center [109, 123] width 4 height 4
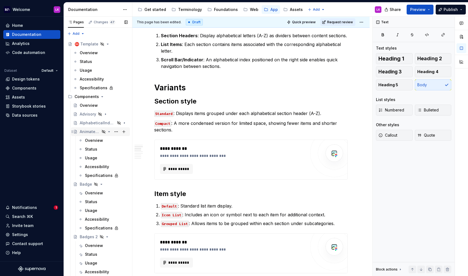
click at [109, 134] on div "AnimatedCards" at bounding box center [104, 132] width 48 height 8
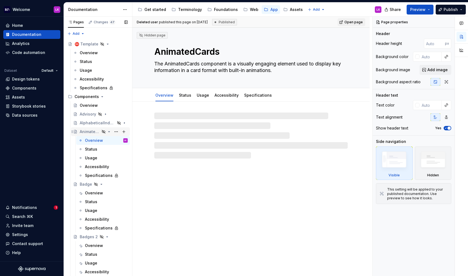
click at [109, 132] on icon "Page tree" at bounding box center [109, 132] width 4 height 4
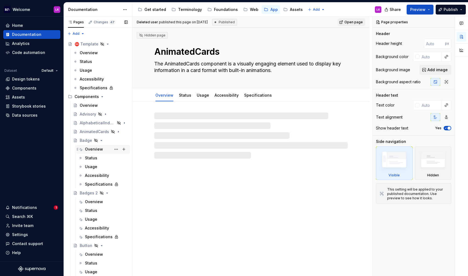
click at [108, 147] on div "Overview" at bounding box center [106, 150] width 43 height 8
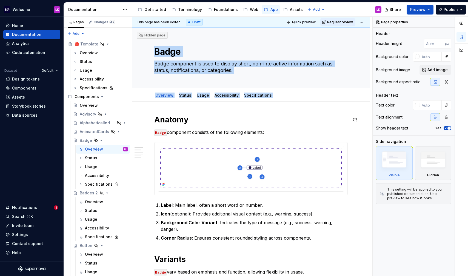
drag, startPoint x: 151, startPoint y: 45, endPoint x: 191, endPoint y: 116, distance: 81.0
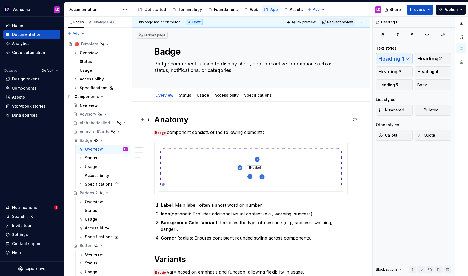
click at [187, 117] on h1 "Anatomy" at bounding box center [251, 120] width 194 height 10
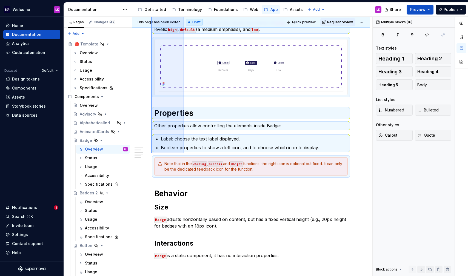
scroll to position [489, 0]
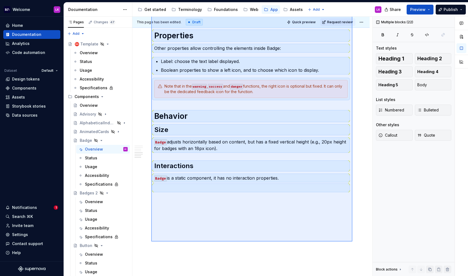
drag, startPoint x: 151, startPoint y: 118, endPoint x: 353, endPoint y: 242, distance: 236.6
click at [353, 242] on div "This page has been edited. Draft Quick preview Request review Hidden page Badge…" at bounding box center [252, 147] width 240 height 260
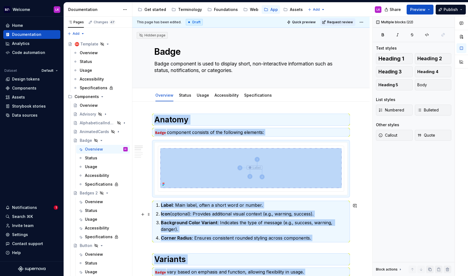
scroll to position [18, 0]
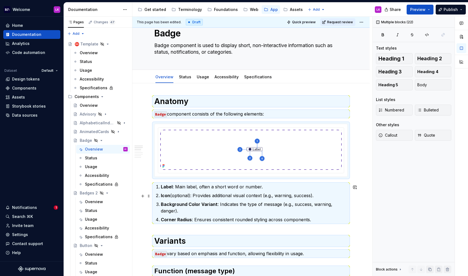
click at [187, 194] on p "Icon (optional): Provides additional visual context (e.g., warning, success)." at bounding box center [254, 196] width 187 height 7
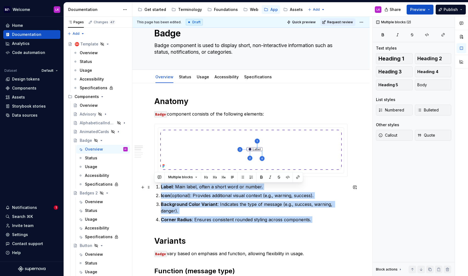
drag, startPoint x: 318, startPoint y: 218, endPoint x: 155, endPoint y: 189, distance: 166.0
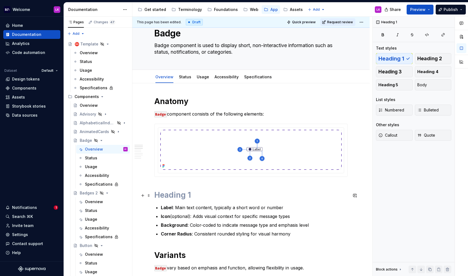
click at [178, 196] on h1 at bounding box center [251, 195] width 194 height 10
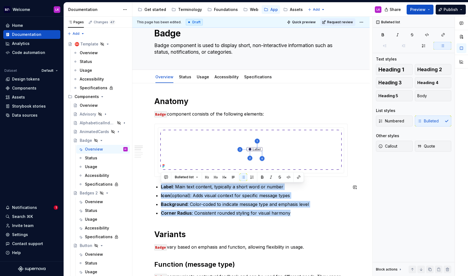
drag, startPoint x: 299, startPoint y: 215, endPoint x: 151, endPoint y: 182, distance: 151.6
click at [254, 176] on button "button" at bounding box center [253, 178] width 8 height 8
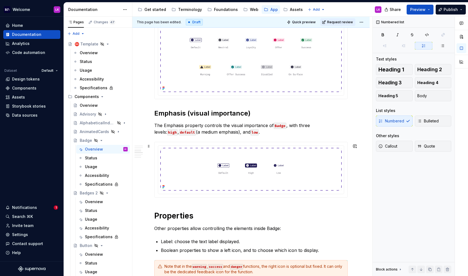
scroll to position [302, 0]
type textarea "*"
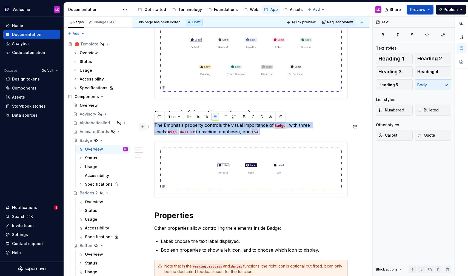
drag, startPoint x: 247, startPoint y: 134, endPoint x: 143, endPoint y: 126, distance: 104.3
click at [154, 126] on div "Anatomy Badge component consists of the following elements: Label : Main text c…" at bounding box center [251, 96] width 194 height 566
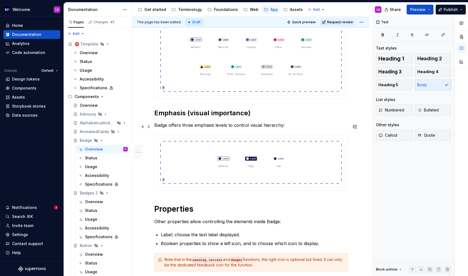
click at [160, 128] on p "Badge offers three emphasis levels to control visual hierarchy:" at bounding box center [251, 125] width 194 height 7
click at [280, 128] on p "Badge offers three emphasis levels to control visual hierarchy:" at bounding box center [251, 125] width 194 height 7
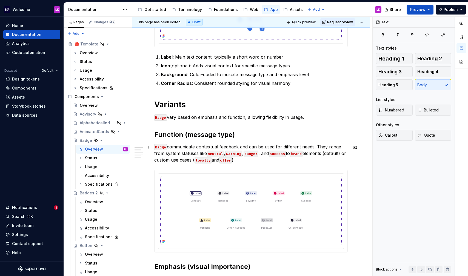
scroll to position [148, 0]
click at [289, 131] on div "Anatomy Badge component consists of the following elements: Label : Main text c…" at bounding box center [251, 243] width 194 height 552
click at [279, 129] on div "Anatomy Badge component consists of the following elements: Label : Main text c…" at bounding box center [251, 243] width 194 height 552
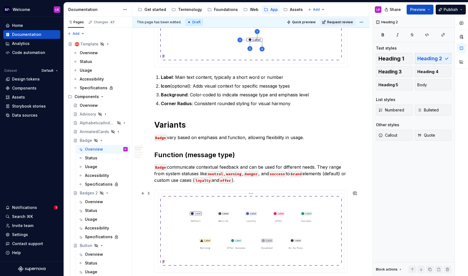
scroll to position [128, 0]
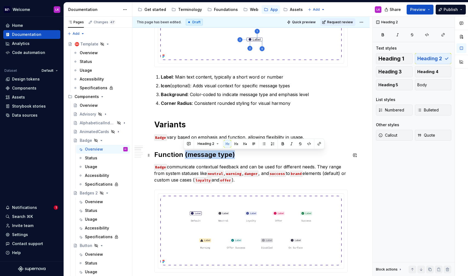
drag, startPoint x: 184, startPoint y: 153, endPoint x: 236, endPoint y: 157, distance: 52.5
click at [236, 157] on h2 "Function (message type)" at bounding box center [251, 155] width 194 height 9
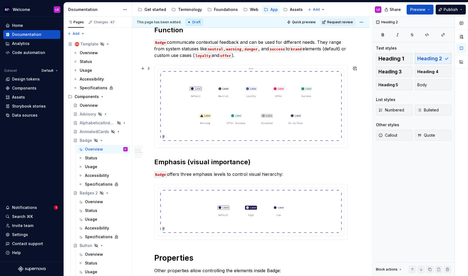
scroll to position [255, 0]
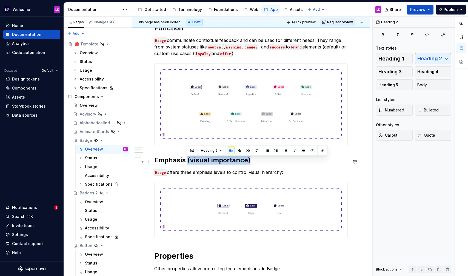
drag, startPoint x: 188, startPoint y: 164, endPoint x: 251, endPoint y: 162, distance: 63.1
click at [251, 162] on h2 "Emphasis (visual importance)" at bounding box center [251, 160] width 194 height 9
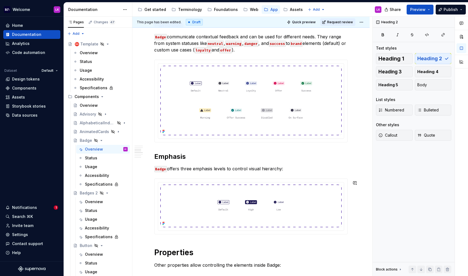
scroll to position [257, 0]
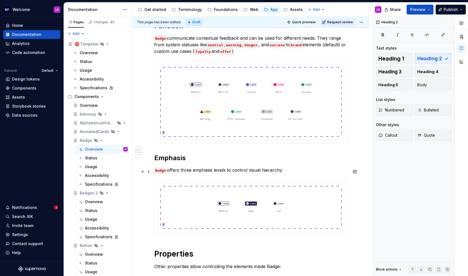
click at [287, 173] on p "Badge offers three emphasis levels to control visual hierarchy:" at bounding box center [251, 170] width 194 height 7
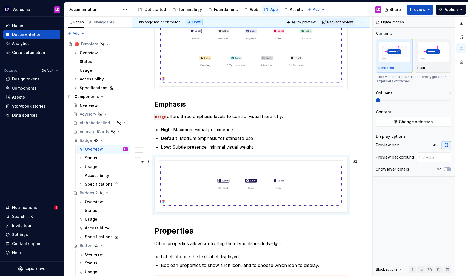
scroll to position [317, 0]
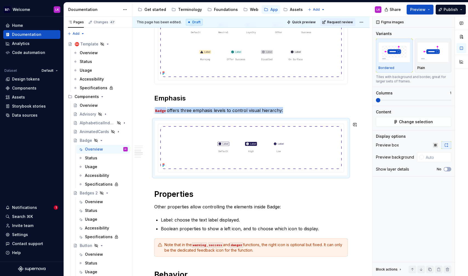
click at [341, 186] on div "Anatomy Badge component consists of the following elements: Label : Main text c…" at bounding box center [251, 74] width 194 height 552
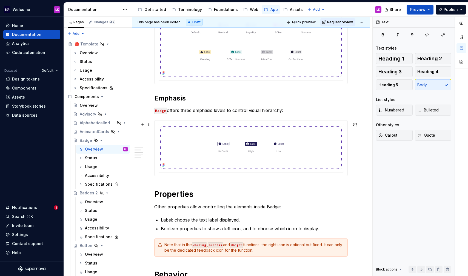
click at [354, 171] on div "Anatomy Badge component consists of the following elements: Label : Main text c…" at bounding box center [251, 112] width 238 height 655
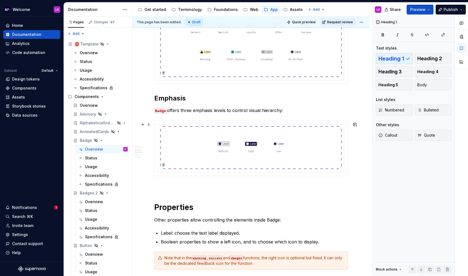
click at [178, 176] on div at bounding box center [251, 148] width 194 height 56
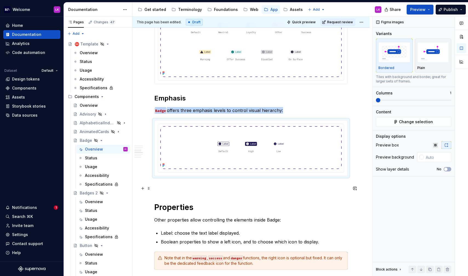
click at [177, 187] on p at bounding box center [251, 186] width 194 height 7
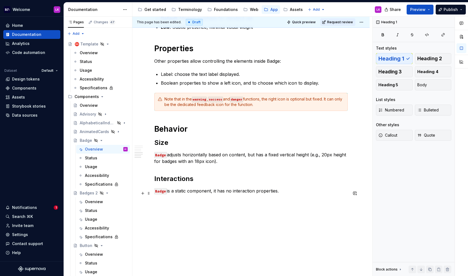
scroll to position [502, 0]
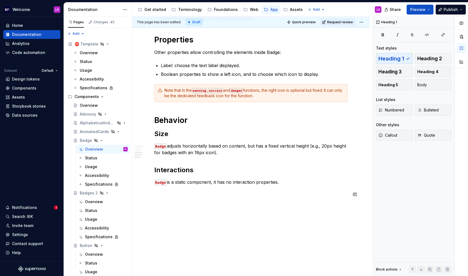
click at [201, 174] on h2 "Interactions" at bounding box center [251, 170] width 194 height 9
click at [175, 139] on h2 "Size" at bounding box center [251, 134] width 194 height 9
click at [222, 156] on p "Badge adjusts horizontally based on content, but has a fixed vertical height (e…" at bounding box center [251, 149] width 194 height 13
click at [105, 167] on div "Usage" at bounding box center [106, 167] width 43 height 8
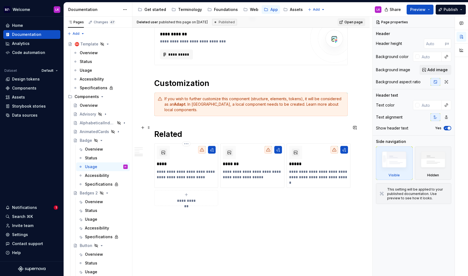
scroll to position [563, 0]
click at [204, 146] on div at bounding box center [202, 150] width 8 height 8
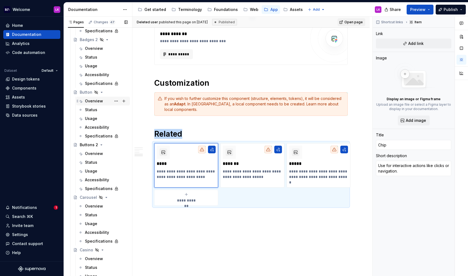
scroll to position [182, 0]
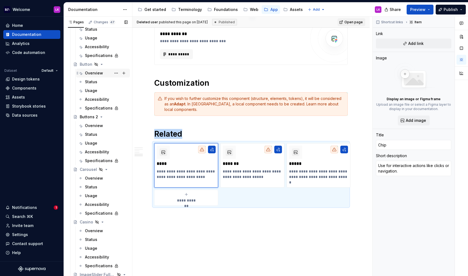
click at [101, 74] on div "Overview" at bounding box center [94, 72] width 18 height 5
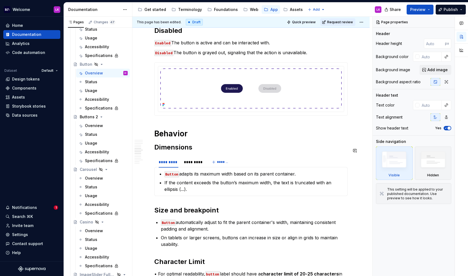
scroll to position [603, 0]
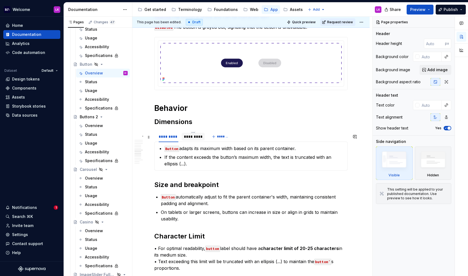
click at [184, 140] on div "*********" at bounding box center [193, 136] width 19 height 5
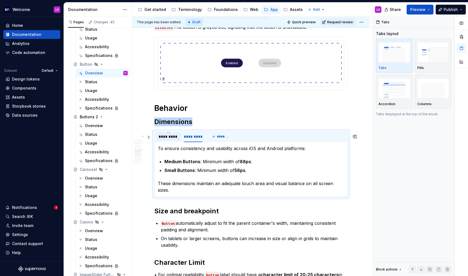
click at [168, 139] on div "*********" at bounding box center [169, 136] width 20 height 5
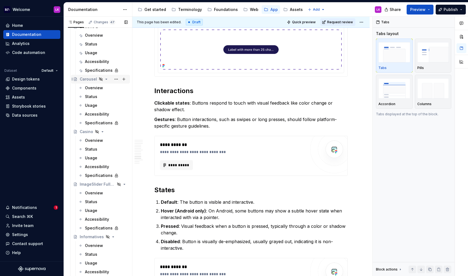
scroll to position [272, 0]
click at [102, 142] on div "Overview" at bounding box center [94, 140] width 18 height 5
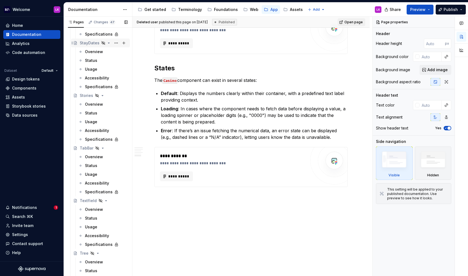
scroll to position [885, 0]
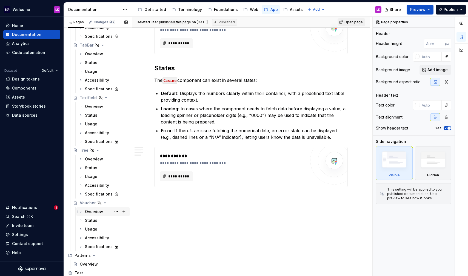
click at [102, 216] on div "Overview" at bounding box center [106, 212] width 43 height 8
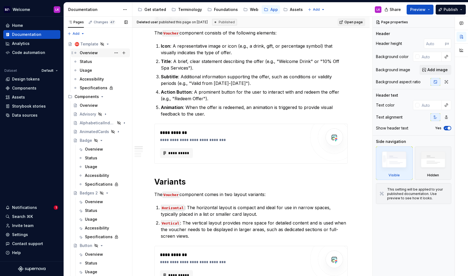
click at [100, 51] on div "Overview" at bounding box center [104, 53] width 48 height 8
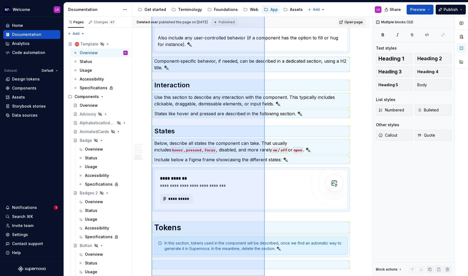
scroll to position [784, 0]
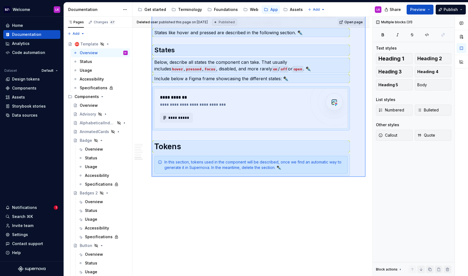
drag, startPoint x: 152, startPoint y: 115, endPoint x: 366, endPoint y: 177, distance: 223.2
click at [366, 177] on div "**********" at bounding box center [252, 147] width 240 height 260
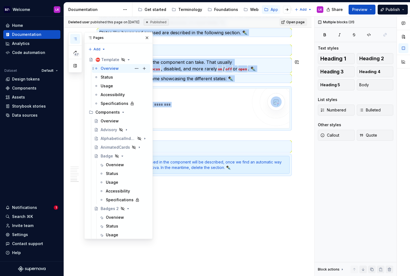
click at [112, 68] on div "Overview" at bounding box center [110, 68] width 18 height 5
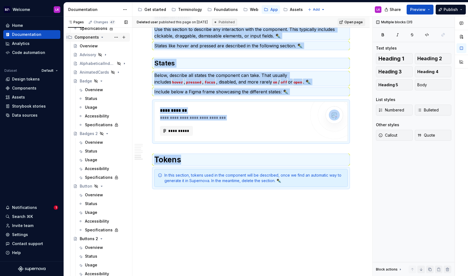
scroll to position [97, 0]
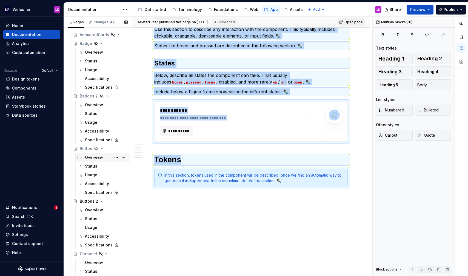
click at [98, 157] on div "Overview" at bounding box center [94, 157] width 18 height 5
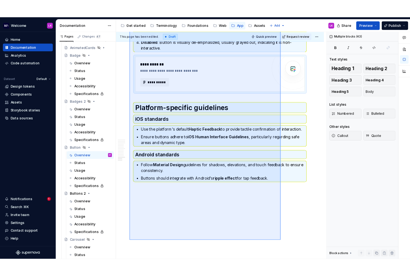
scroll to position [1075, 0]
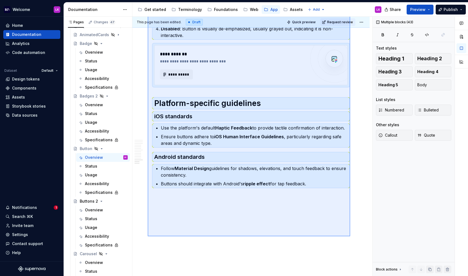
drag, startPoint x: 148, startPoint y: 106, endPoint x: 349, endPoint y: 232, distance: 237.5
click at [351, 237] on div "This page has been edited. Draft Quick preview Request review Hidden page Butto…" at bounding box center [252, 147] width 240 height 260
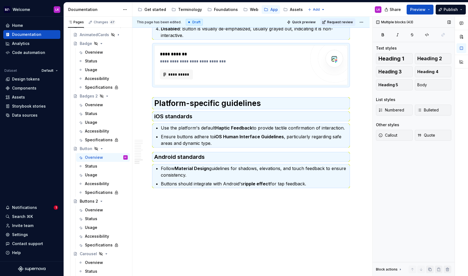
click at [410, 214] on div "Multiple blocks (43) Text styles Heading 1 Heading 2 Heading 3 Heading 4 Headin…" at bounding box center [414, 147] width 82 height 260
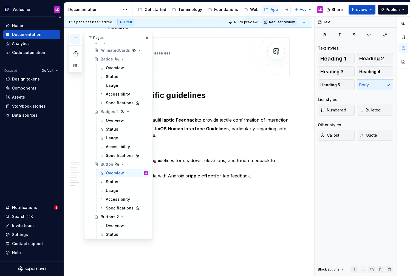
scroll to position [1071, 0]
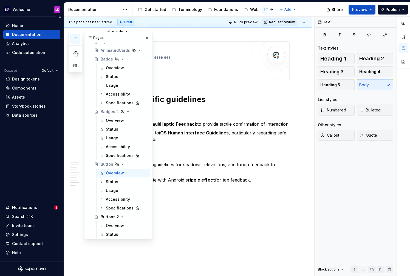
type textarea "*"
